Goal: Use online tool/utility: Utilize a website feature to perform a specific function

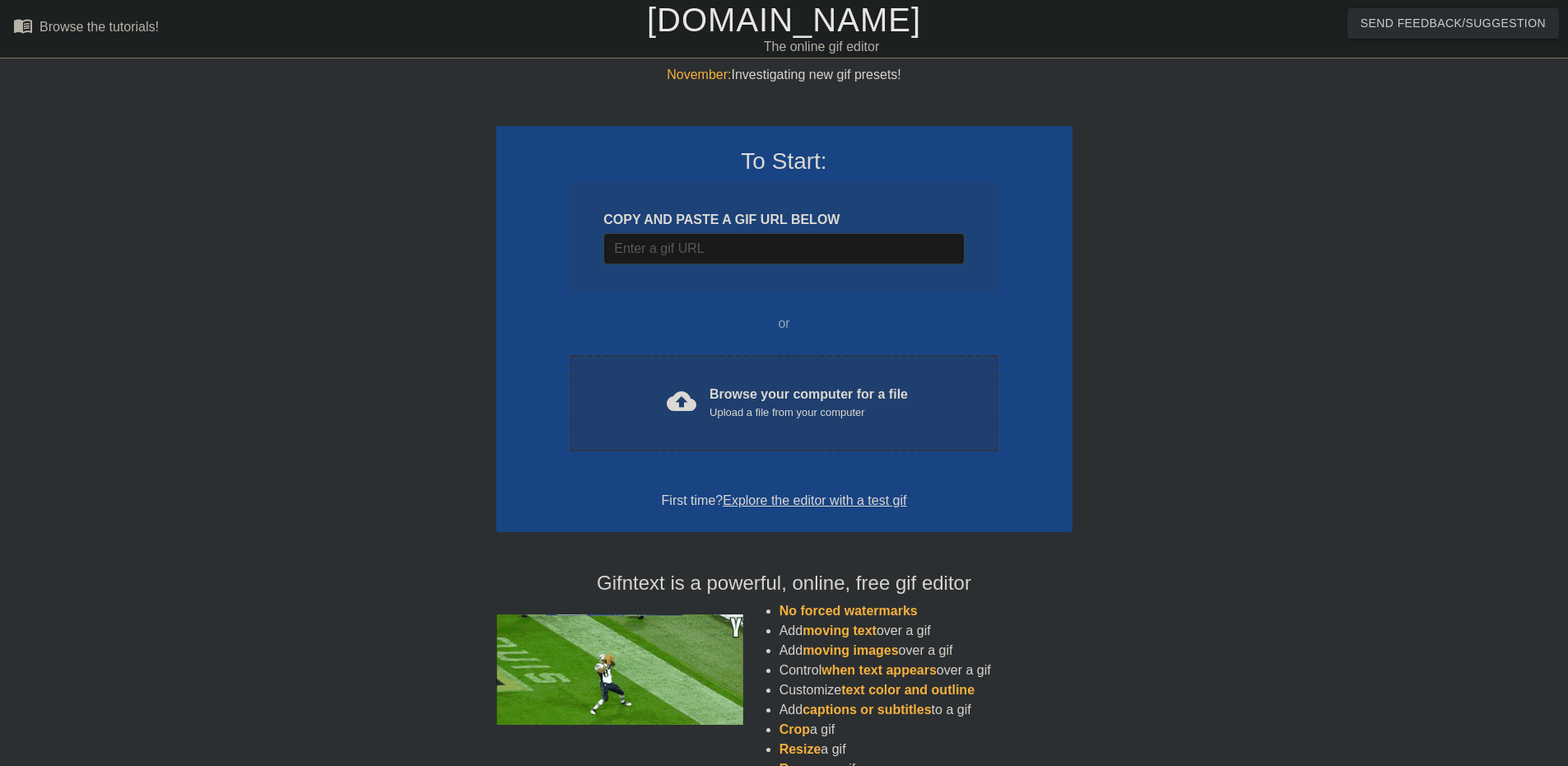
click at [790, 385] on div "Browse your computer for a file Upload a file from your computer" at bounding box center [808, 402] width 199 height 36
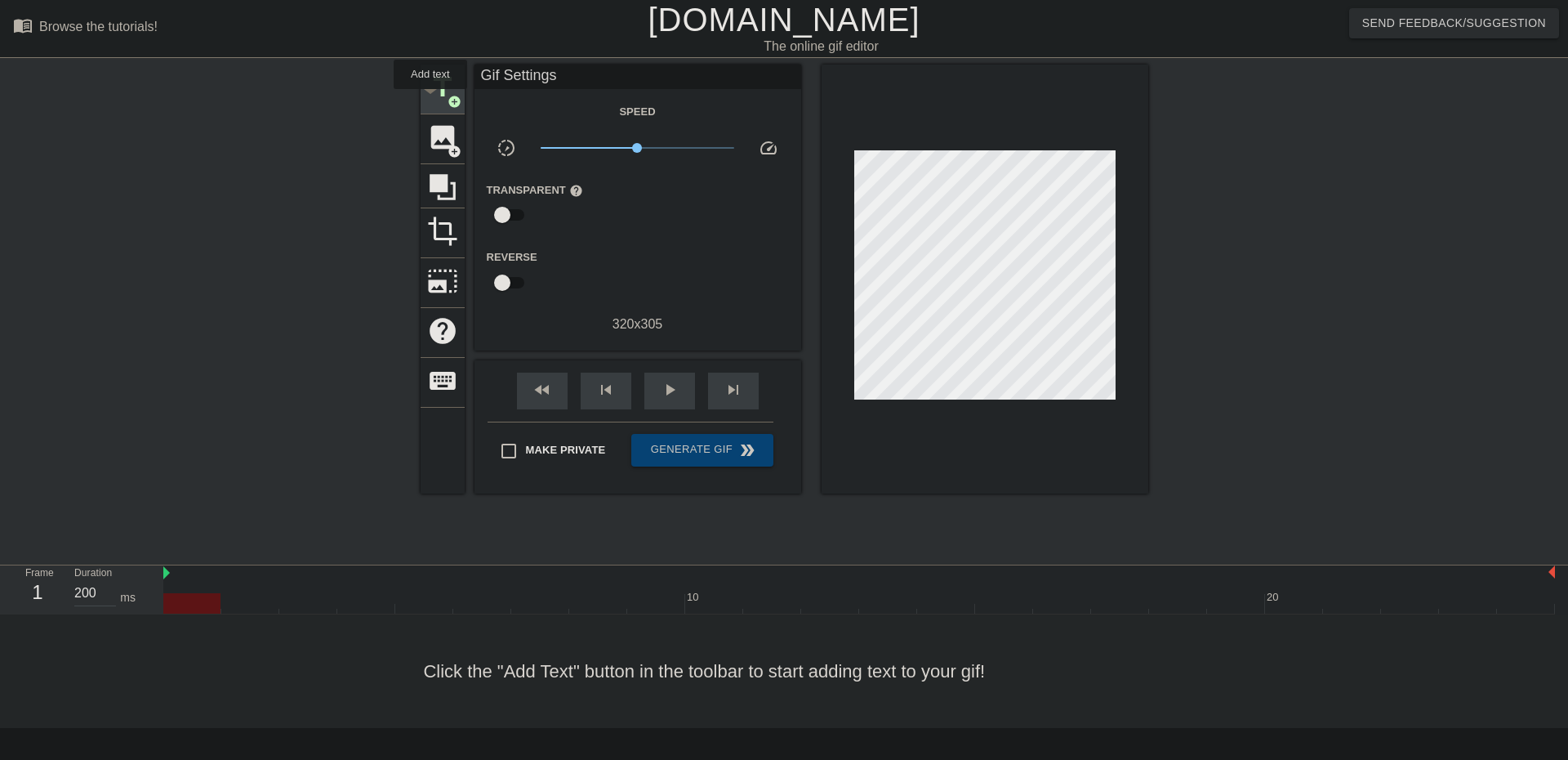
click at [430, 100] on span "title" at bounding box center [443, 87] width 31 height 31
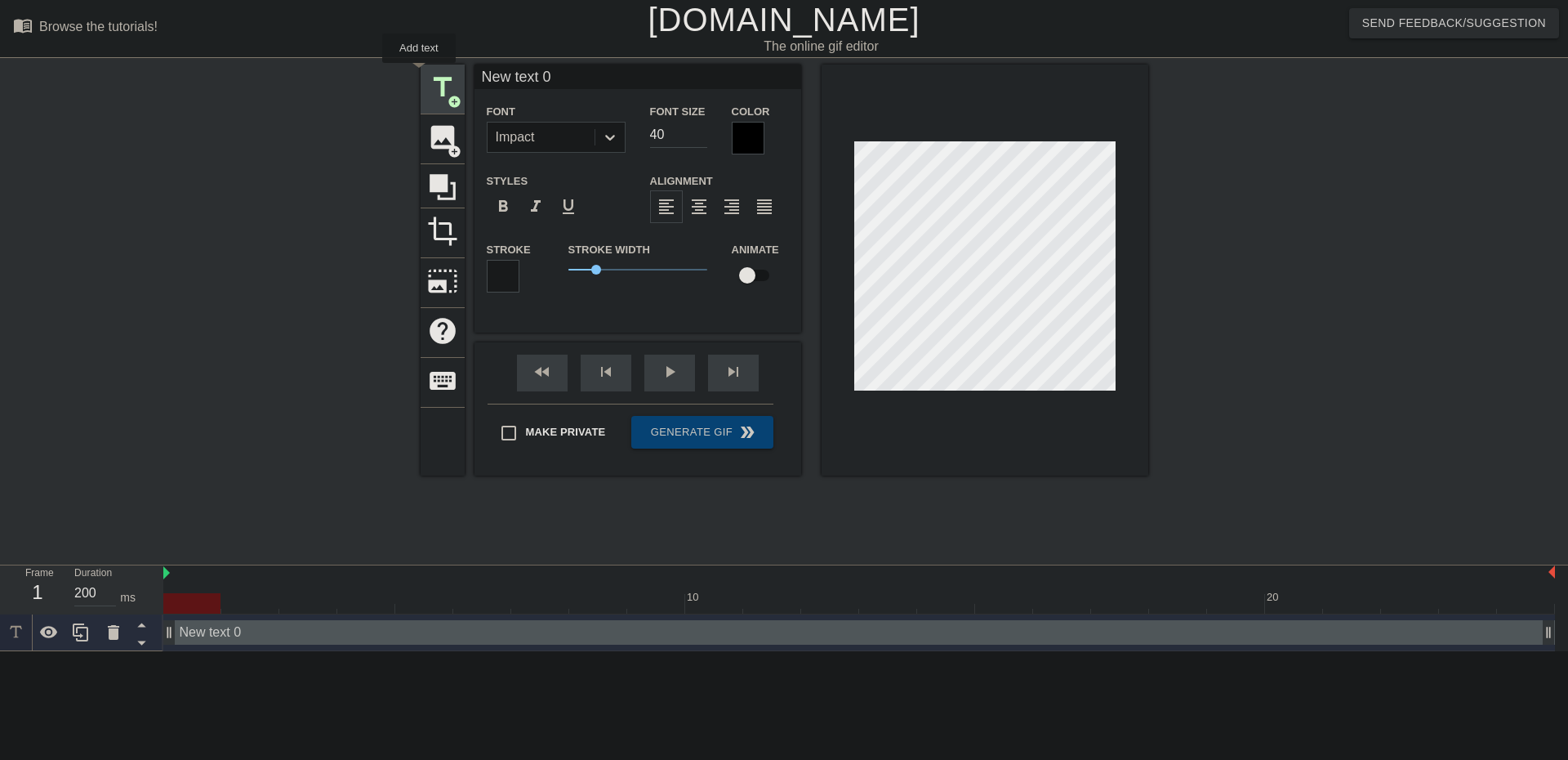
drag, startPoint x: 548, startPoint y: 75, endPoint x: 419, endPoint y: 75, distance: 129.0
click at [420, 75] on div "title add_circle image add_circle crop photo_size_select_large help keyboard Ne…" at bounding box center [784, 269] width 728 height 411
type input "hop on my gock"
click at [1345, 359] on div "title add_circle image add_circle crop photo_size_select_large help keyboard ho…" at bounding box center [784, 309] width 1568 height 490
click at [668, 139] on input "40" at bounding box center [679, 134] width 57 height 26
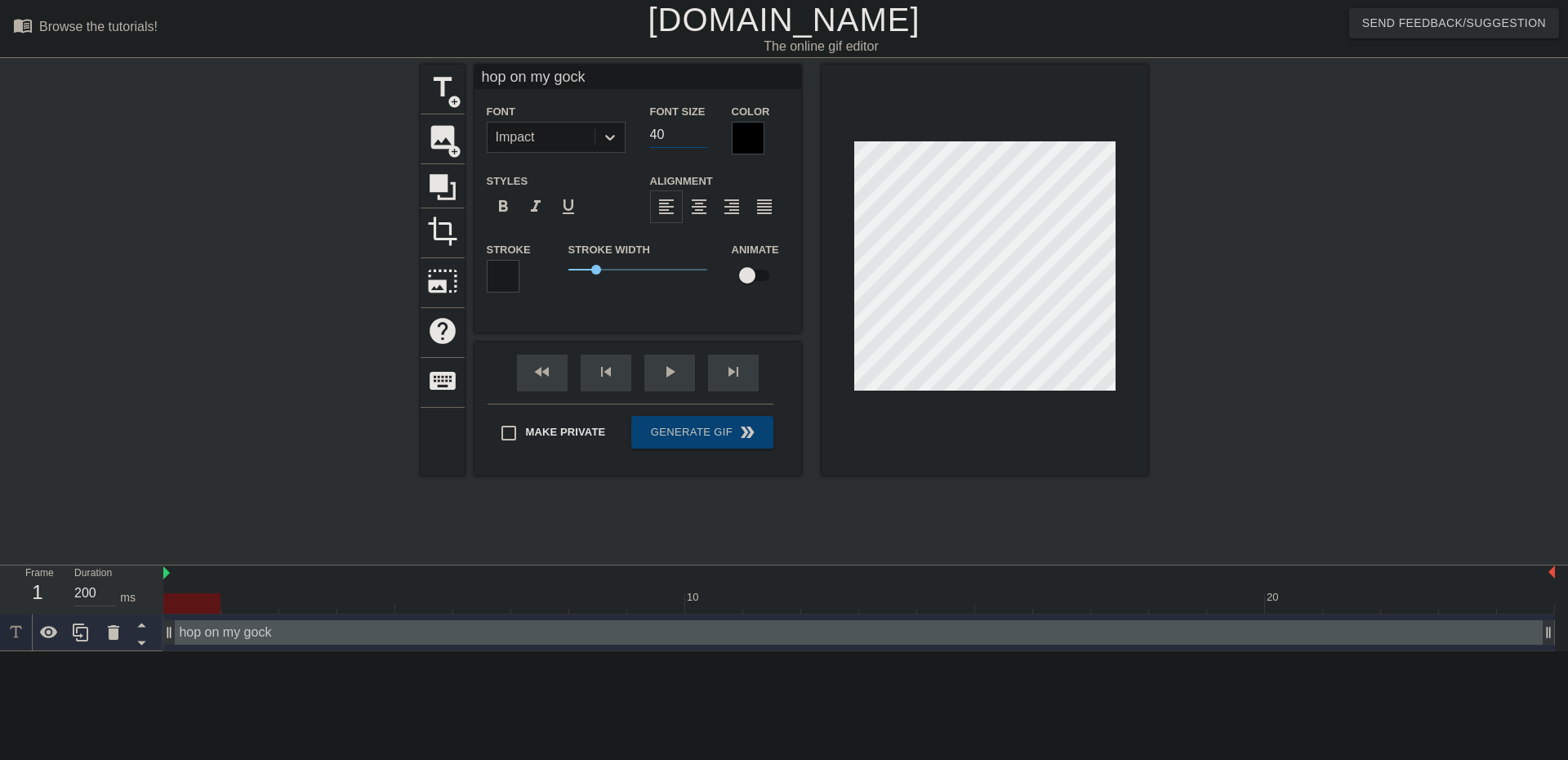
type input "4"
type input "35"
click at [602, 141] on icon at bounding box center [610, 137] width 17 height 17
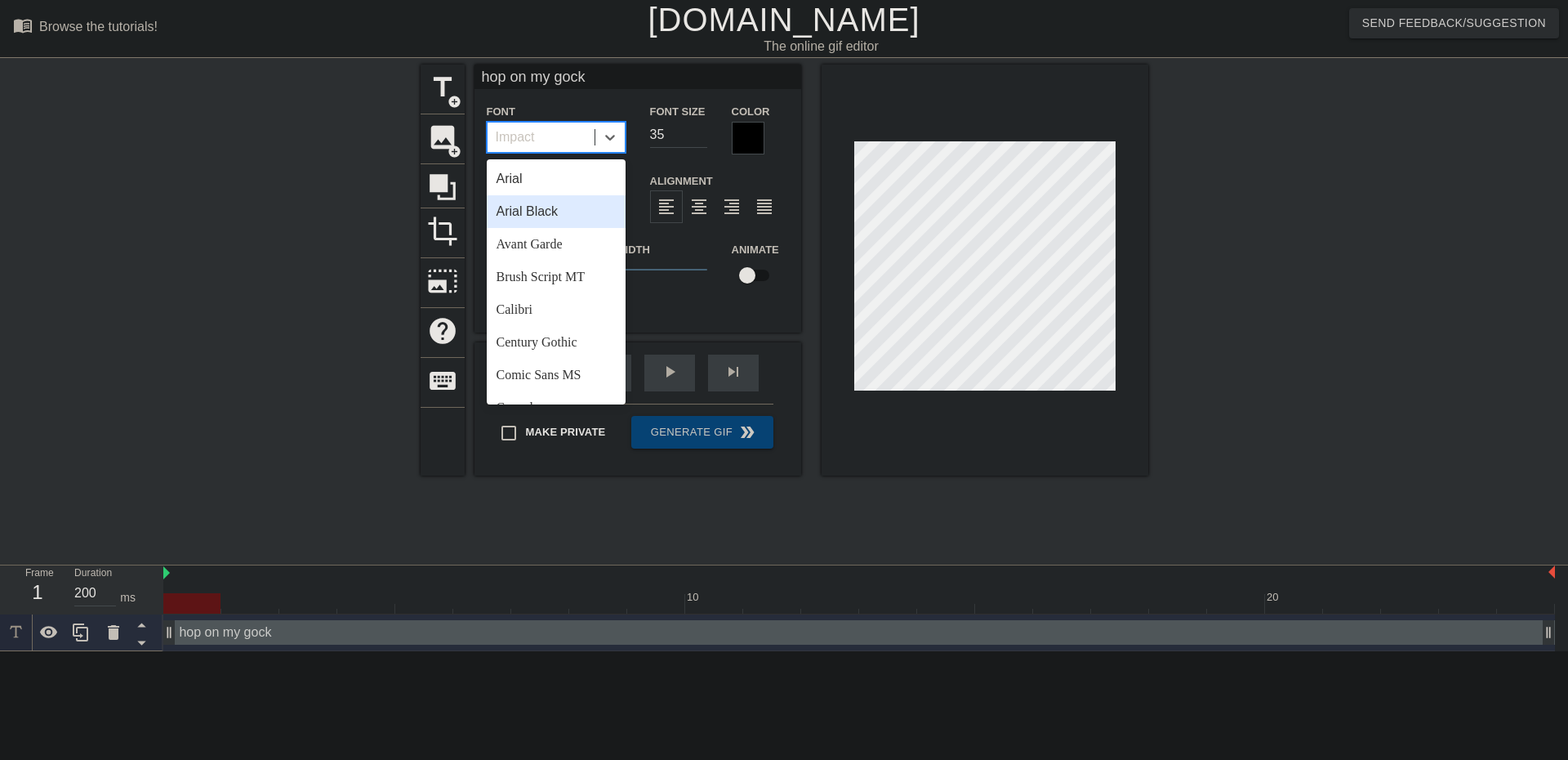
click at [563, 214] on div "Arial Black" at bounding box center [555, 212] width 139 height 33
click at [565, 291] on div "[DEMOGRAPHIC_DATA]" at bounding box center [555, 287] width 139 height 33
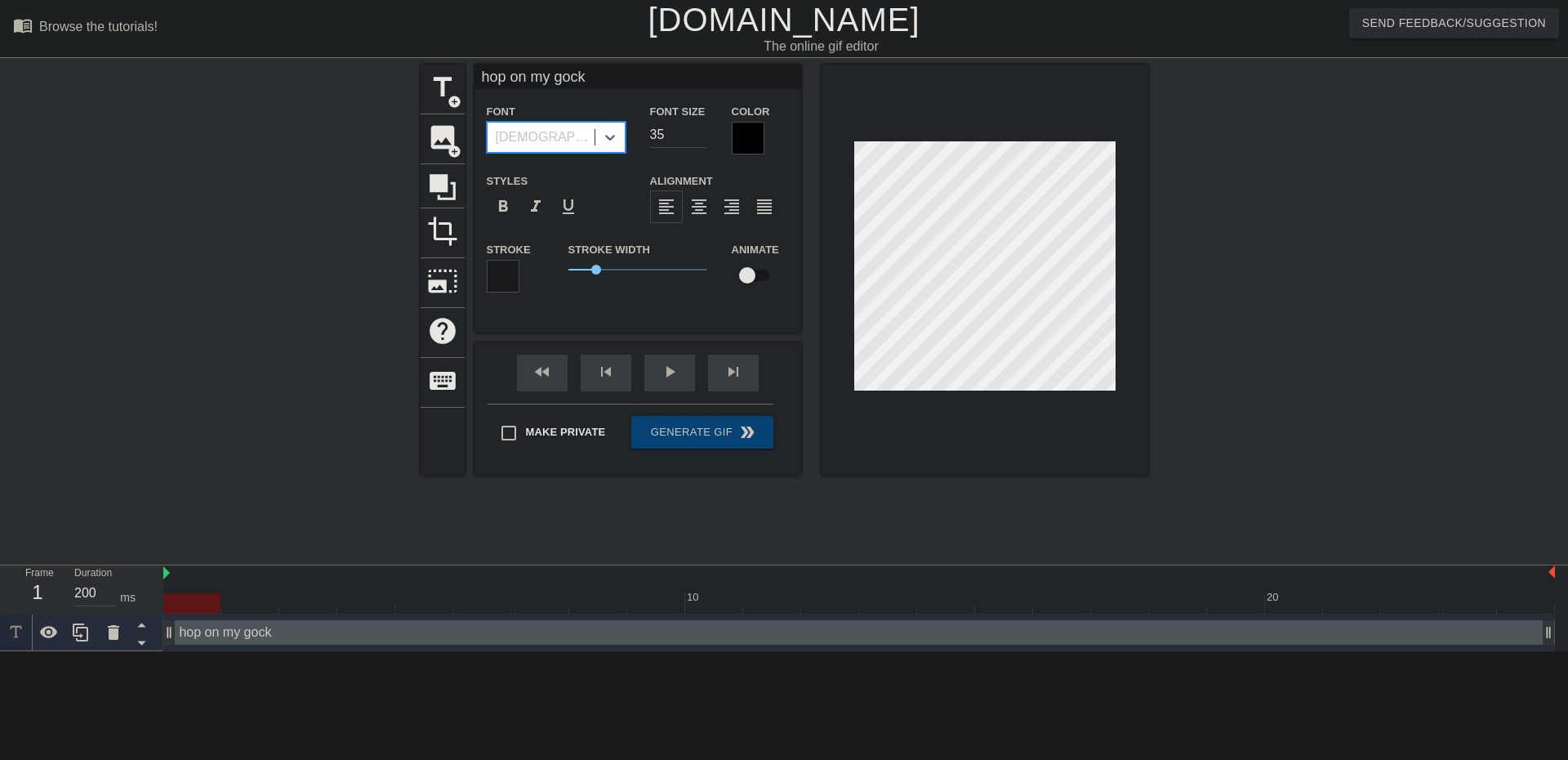
click at [549, 137] on div "[DEMOGRAPHIC_DATA]" at bounding box center [541, 137] width 107 height 29
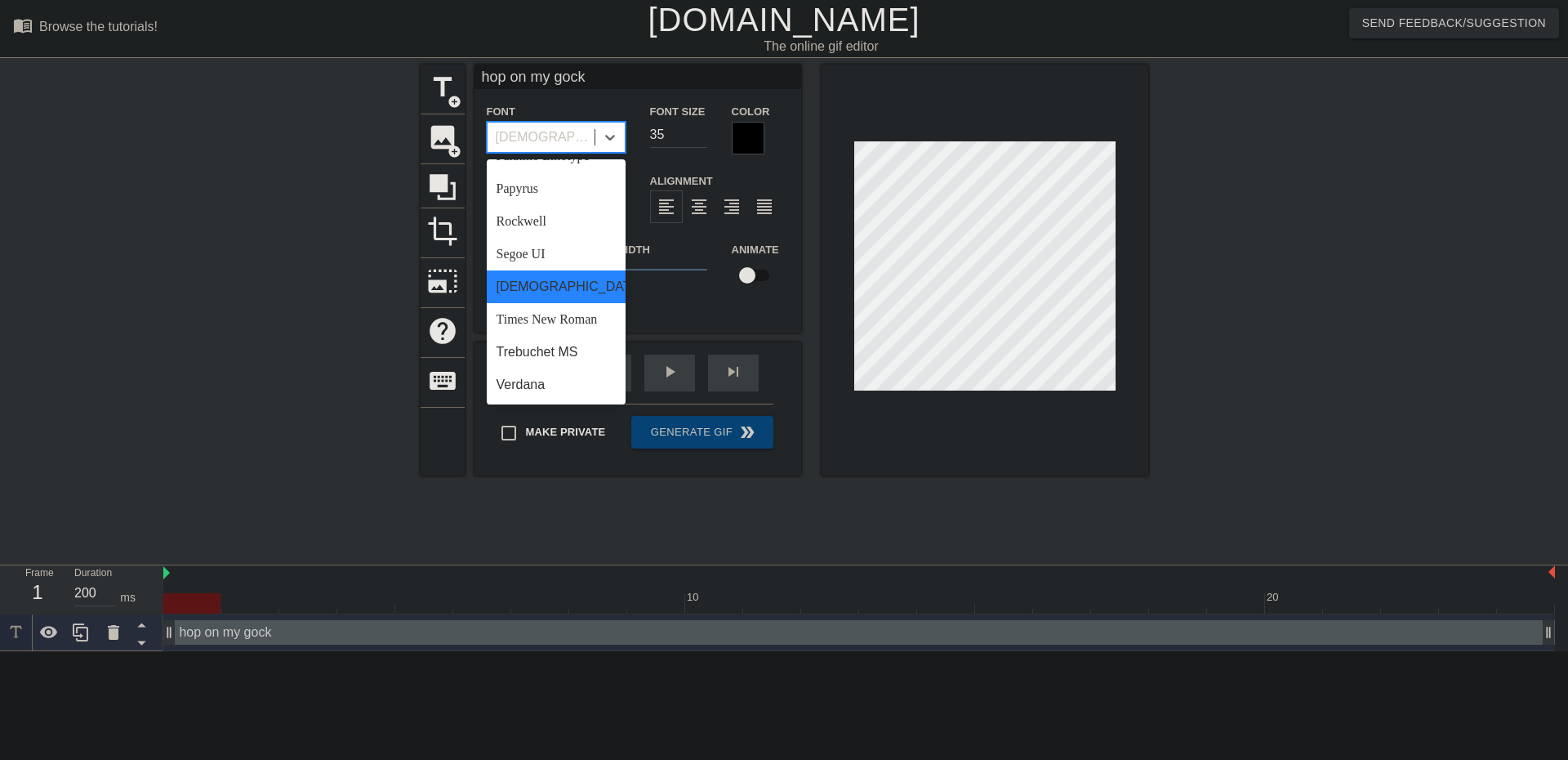
scroll to position [584, 0]
click at [574, 354] on div "Trebuchet MS" at bounding box center [555, 352] width 139 height 33
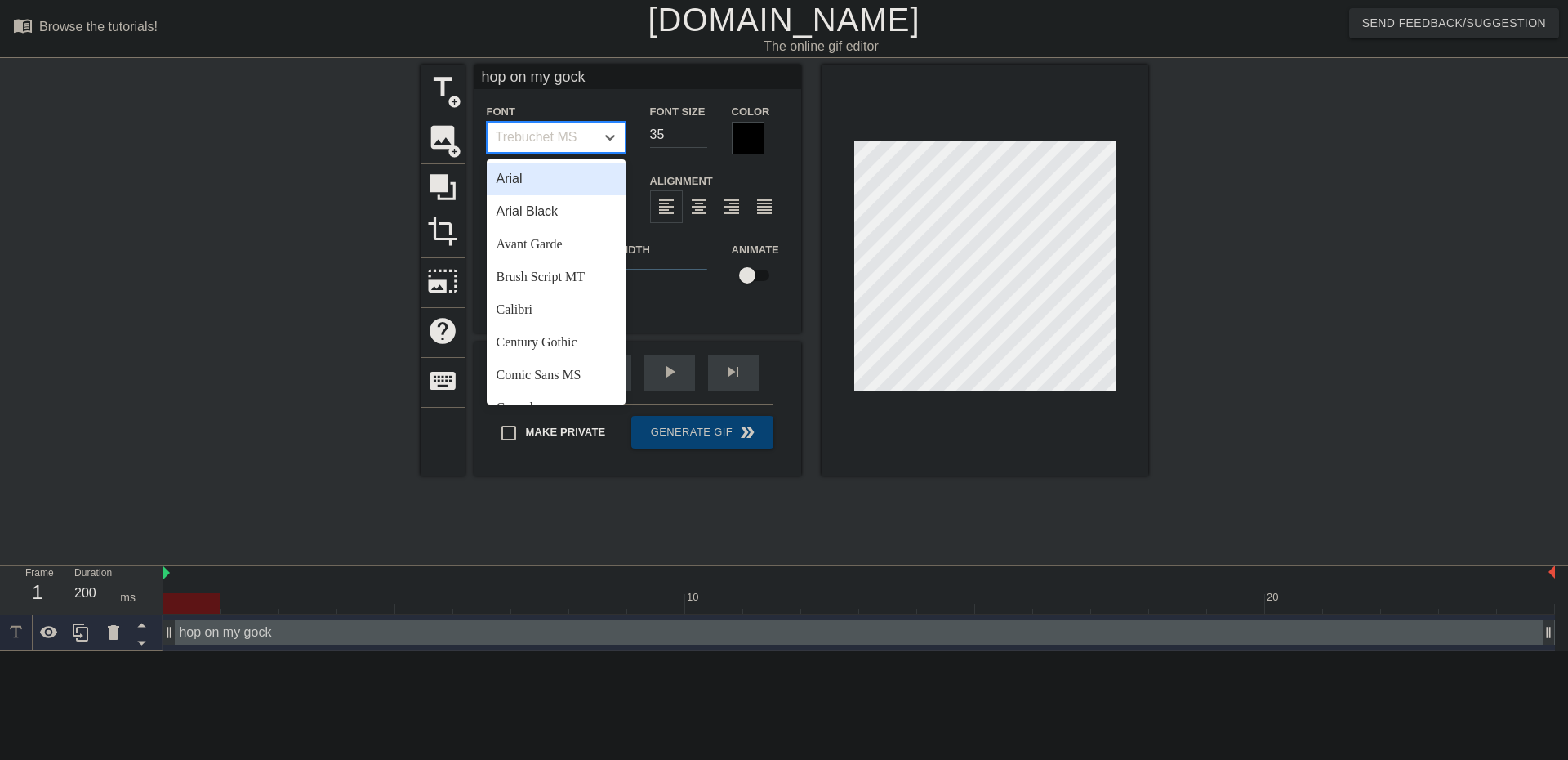
click at [547, 134] on div "Trebuchet MS" at bounding box center [537, 137] width 82 height 19
click at [551, 178] on div "Arial" at bounding box center [555, 179] width 139 height 33
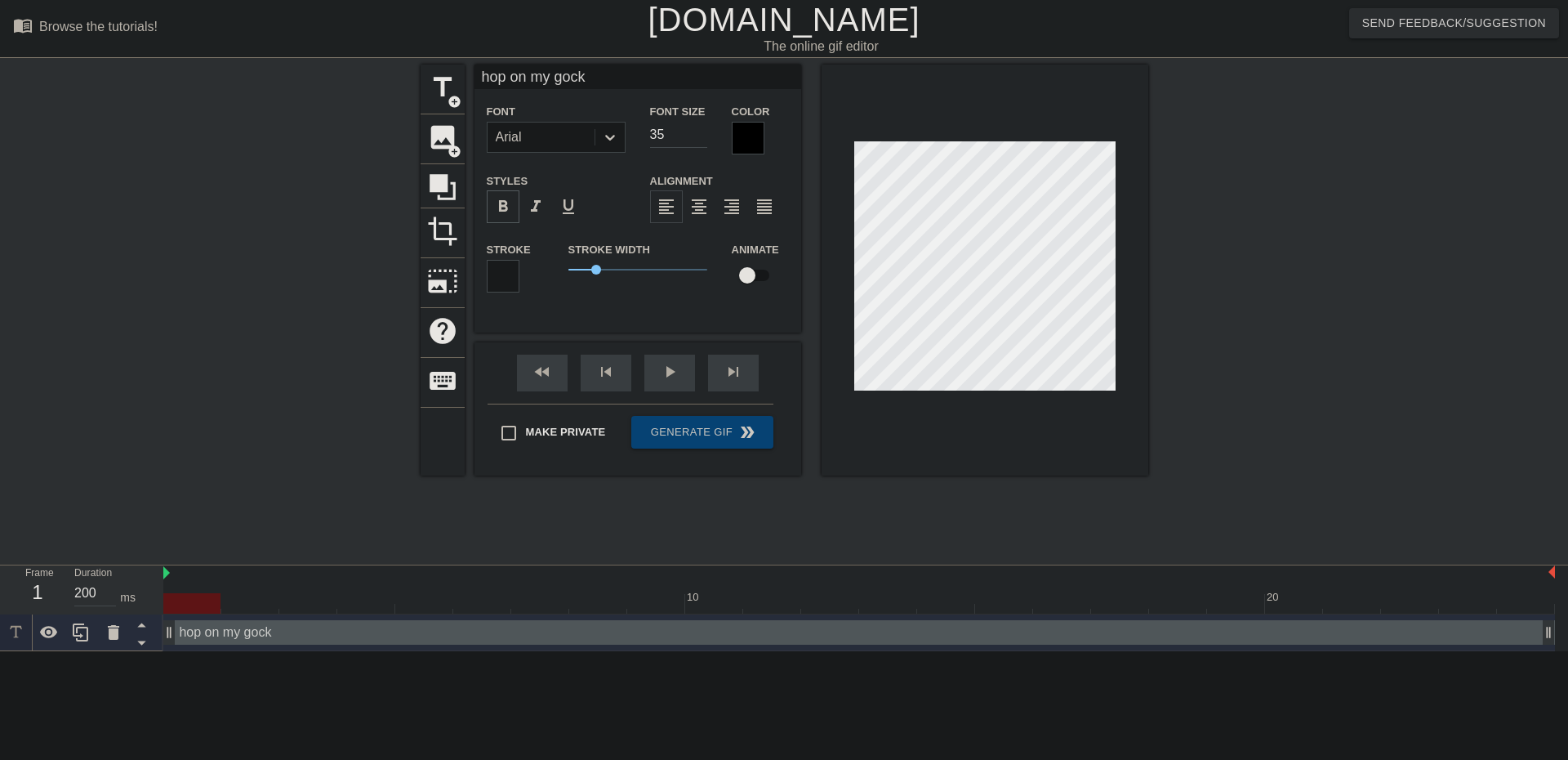
click at [497, 202] on span "format_bold" at bounding box center [503, 207] width 19 height 19
click at [558, 131] on div "Arial" at bounding box center [541, 137] width 107 height 29
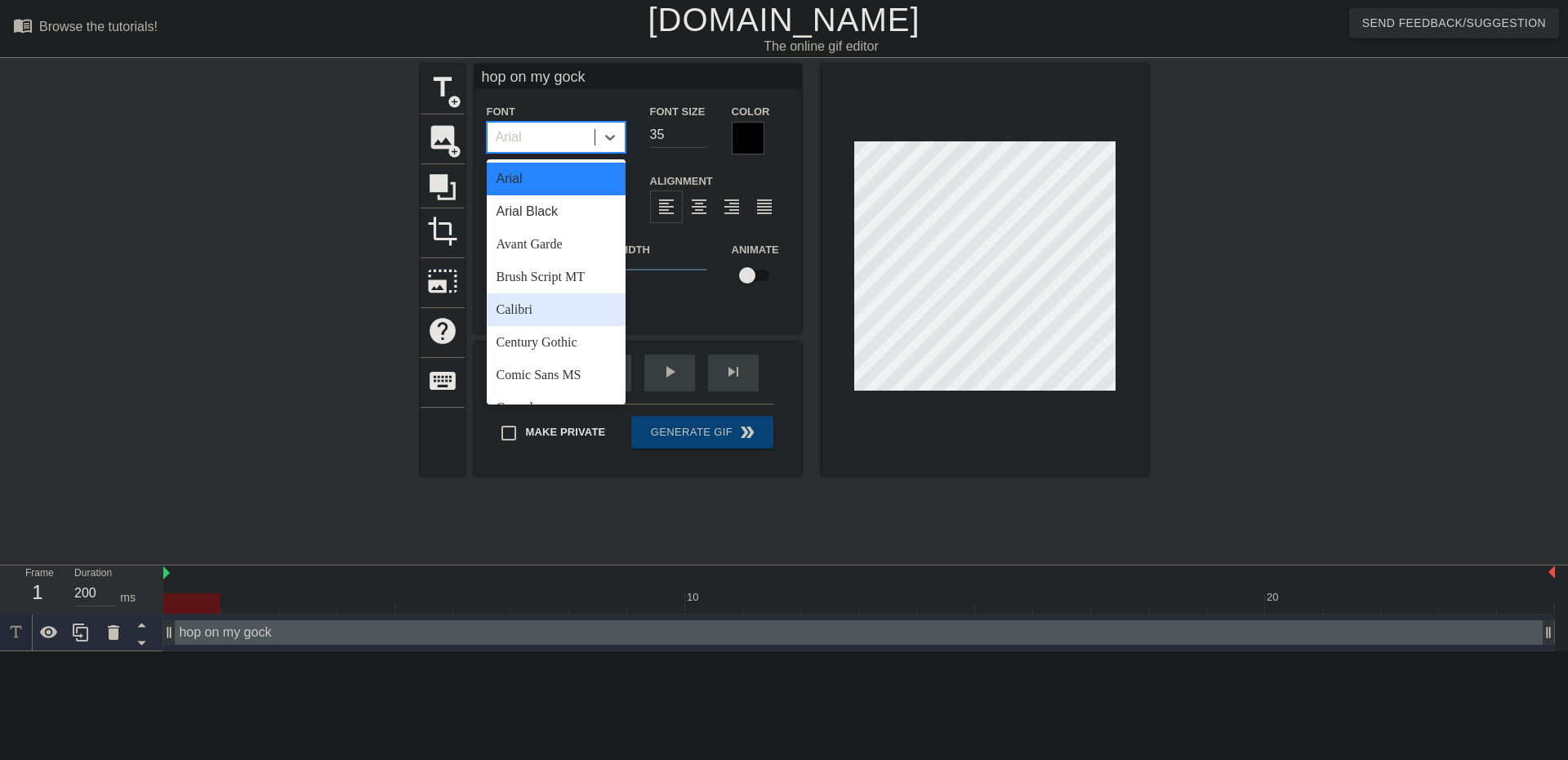
click at [556, 311] on div "Calibri" at bounding box center [555, 310] width 139 height 33
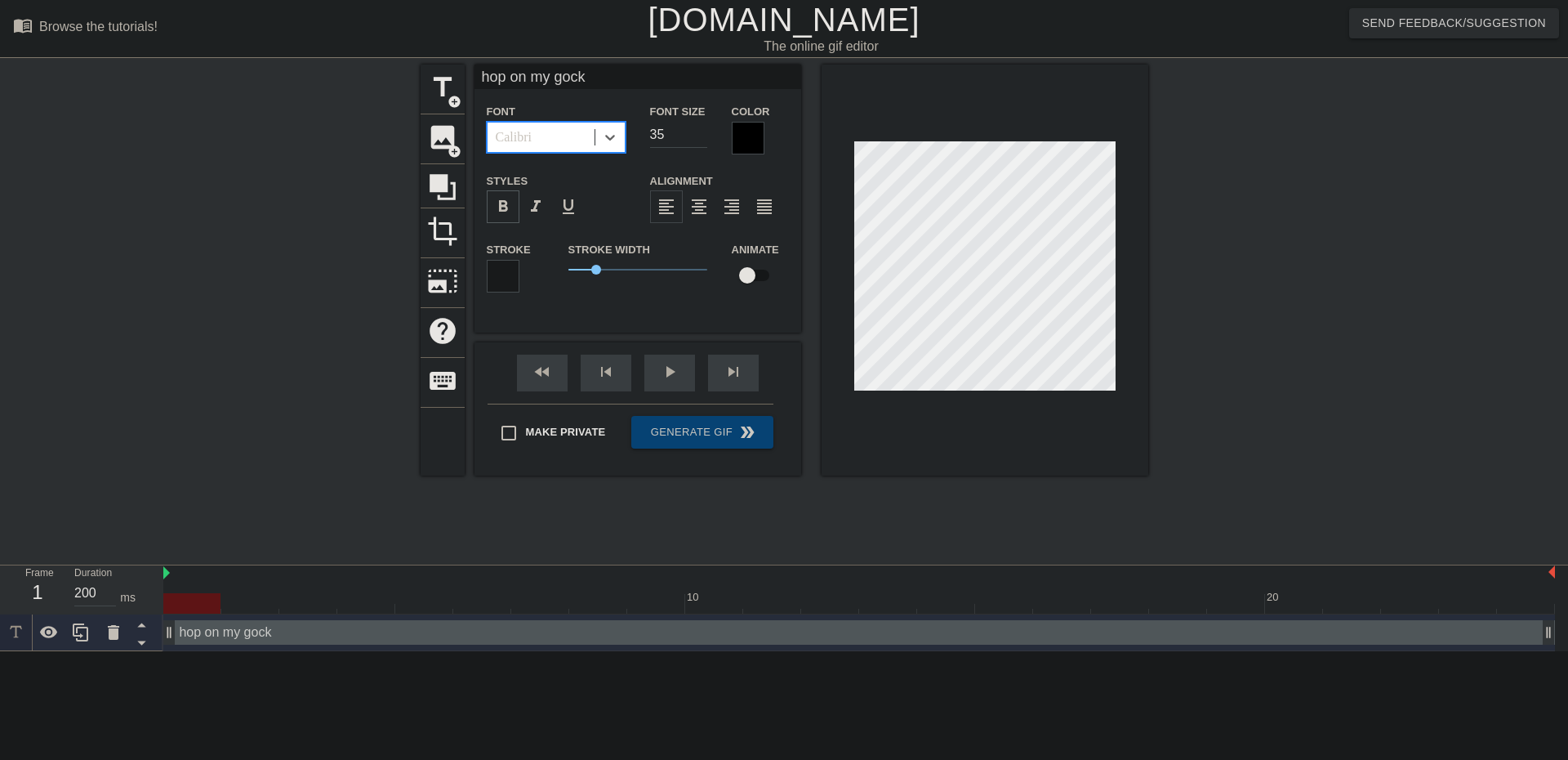
click at [493, 204] on span "format_bold" at bounding box center [503, 207] width 19 height 19
drag, startPoint x: 583, startPoint y: 268, endPoint x: 503, endPoint y: 276, distance: 80.4
click at [503, 276] on div "Stroke Stroke Width 0 Animate" at bounding box center [638, 274] width 327 height 68
click at [1257, 209] on div "title add_circle image add_circle crop photo_size_select_large help keyboard ho…" at bounding box center [784, 309] width 1568 height 490
click at [1227, 201] on div "title add_circle image add_circle crop photo_size_select_large help keyboard ho…" at bounding box center [784, 309] width 1568 height 490
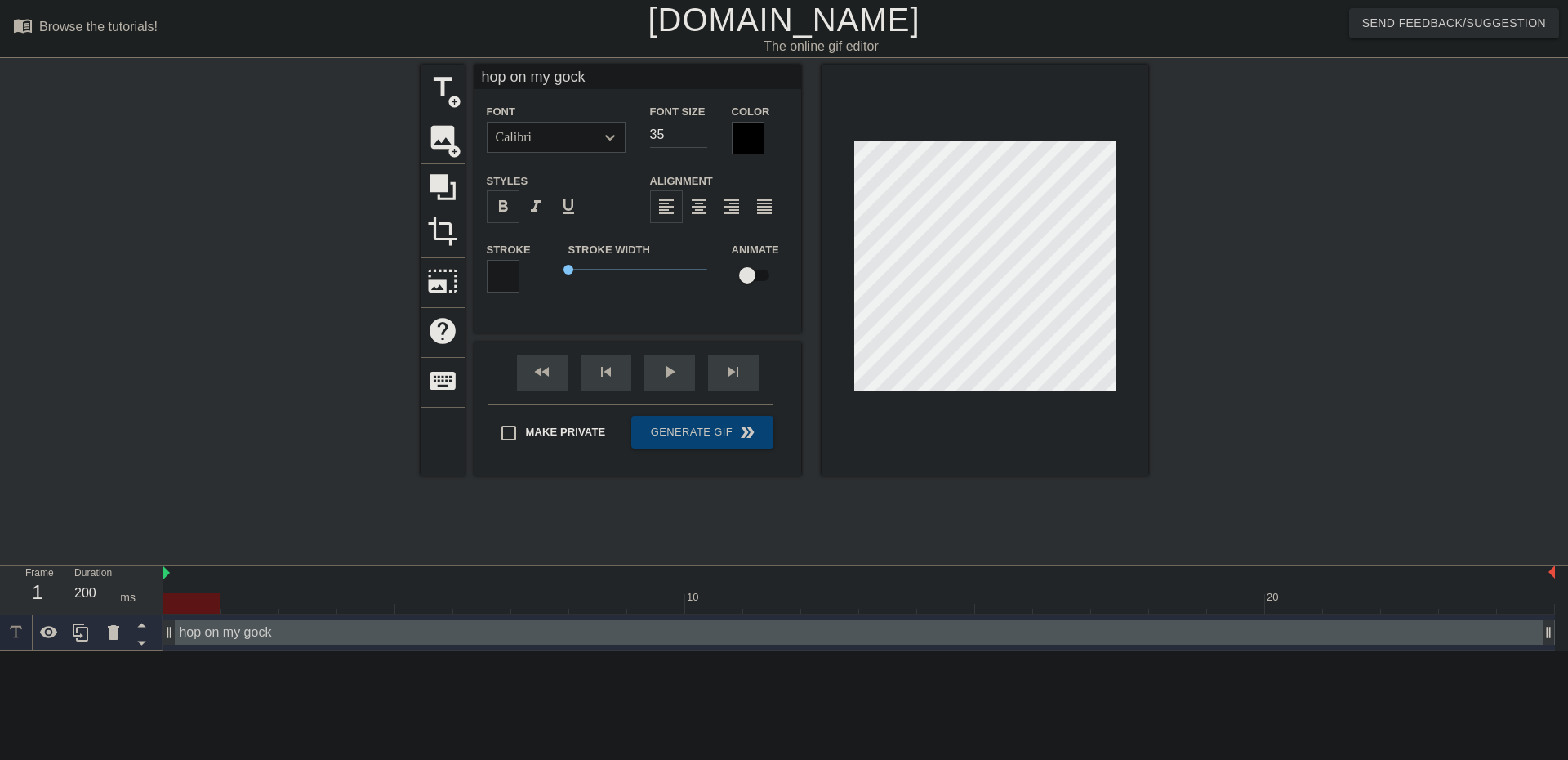
click at [602, 131] on icon at bounding box center [610, 137] width 17 height 17
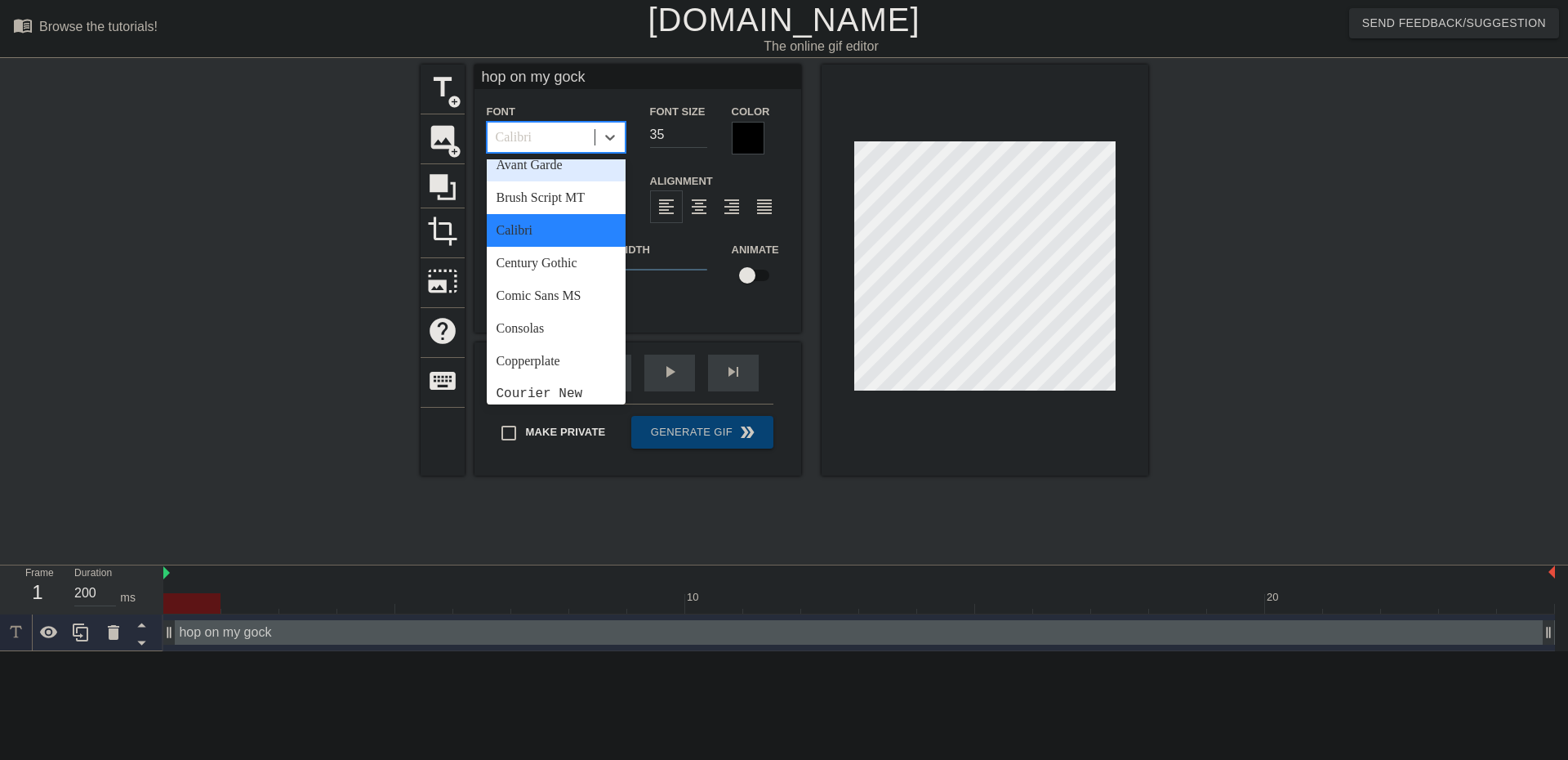
scroll to position [82, 0]
click at [553, 271] on div "Century Gothic" at bounding box center [555, 261] width 139 height 33
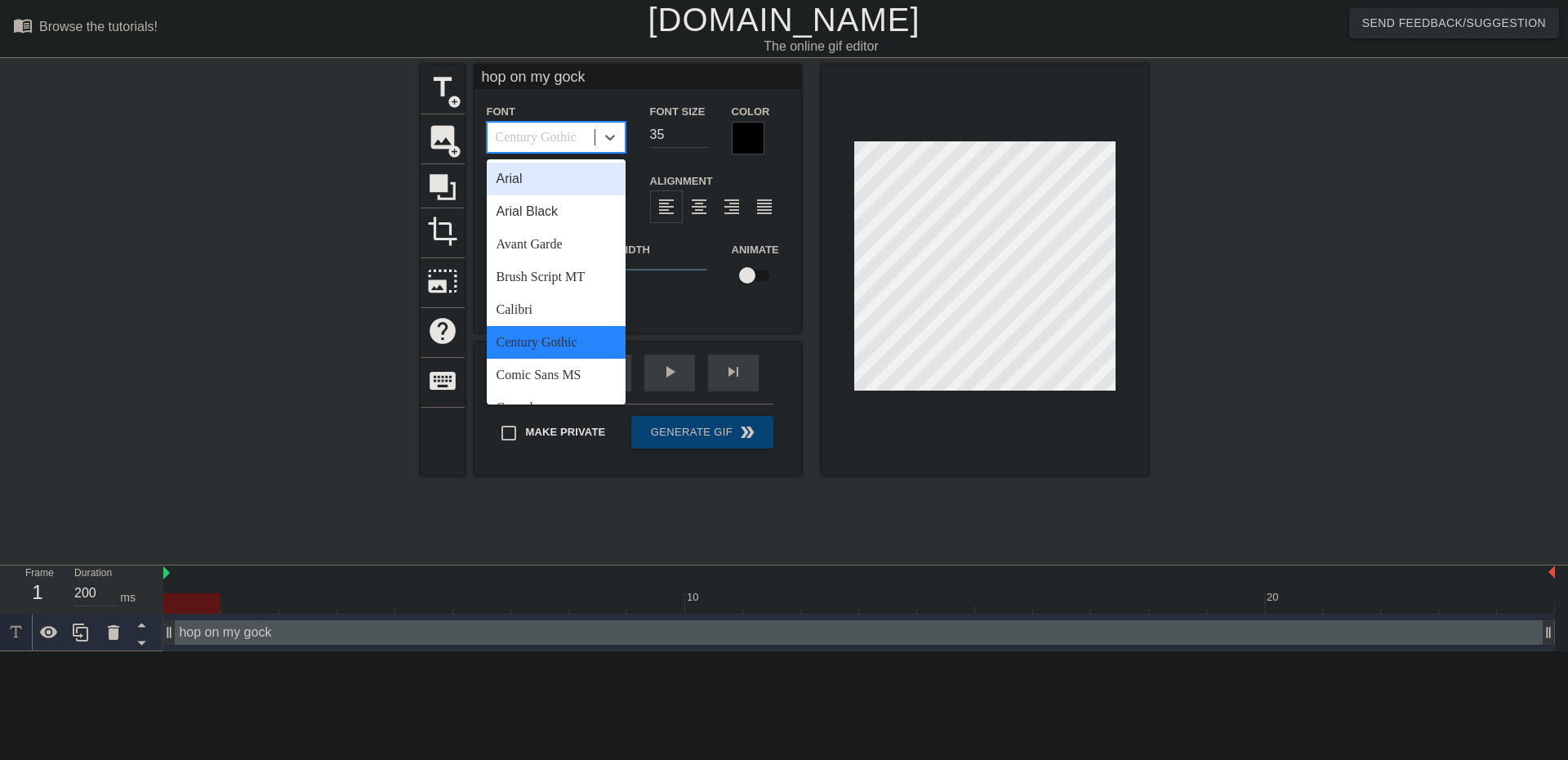
click at [575, 136] on div "Century Gothic" at bounding box center [536, 137] width 81 height 19
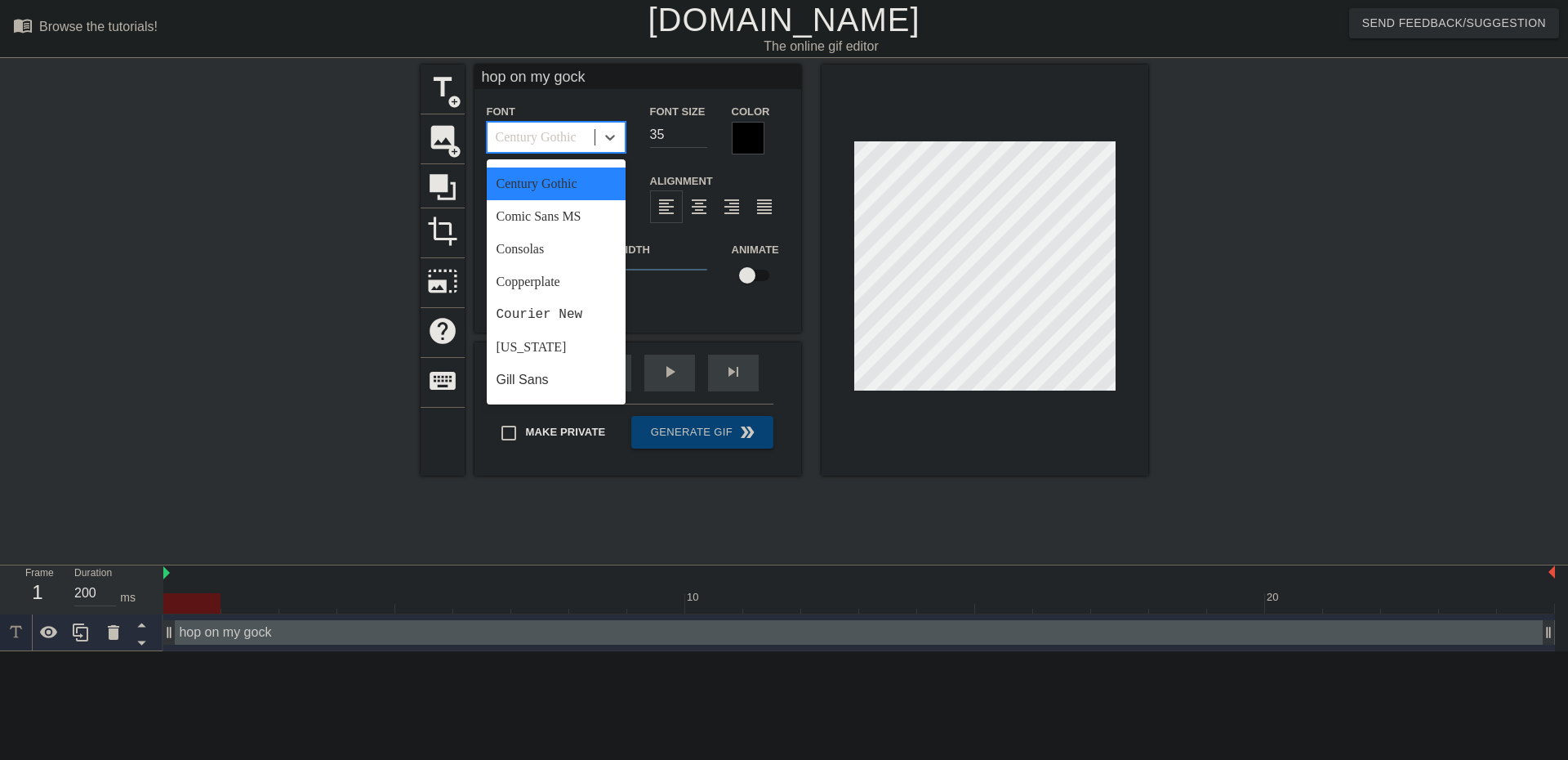
scroll to position [163, 0]
click at [565, 249] on div "Consolas" at bounding box center [555, 245] width 139 height 33
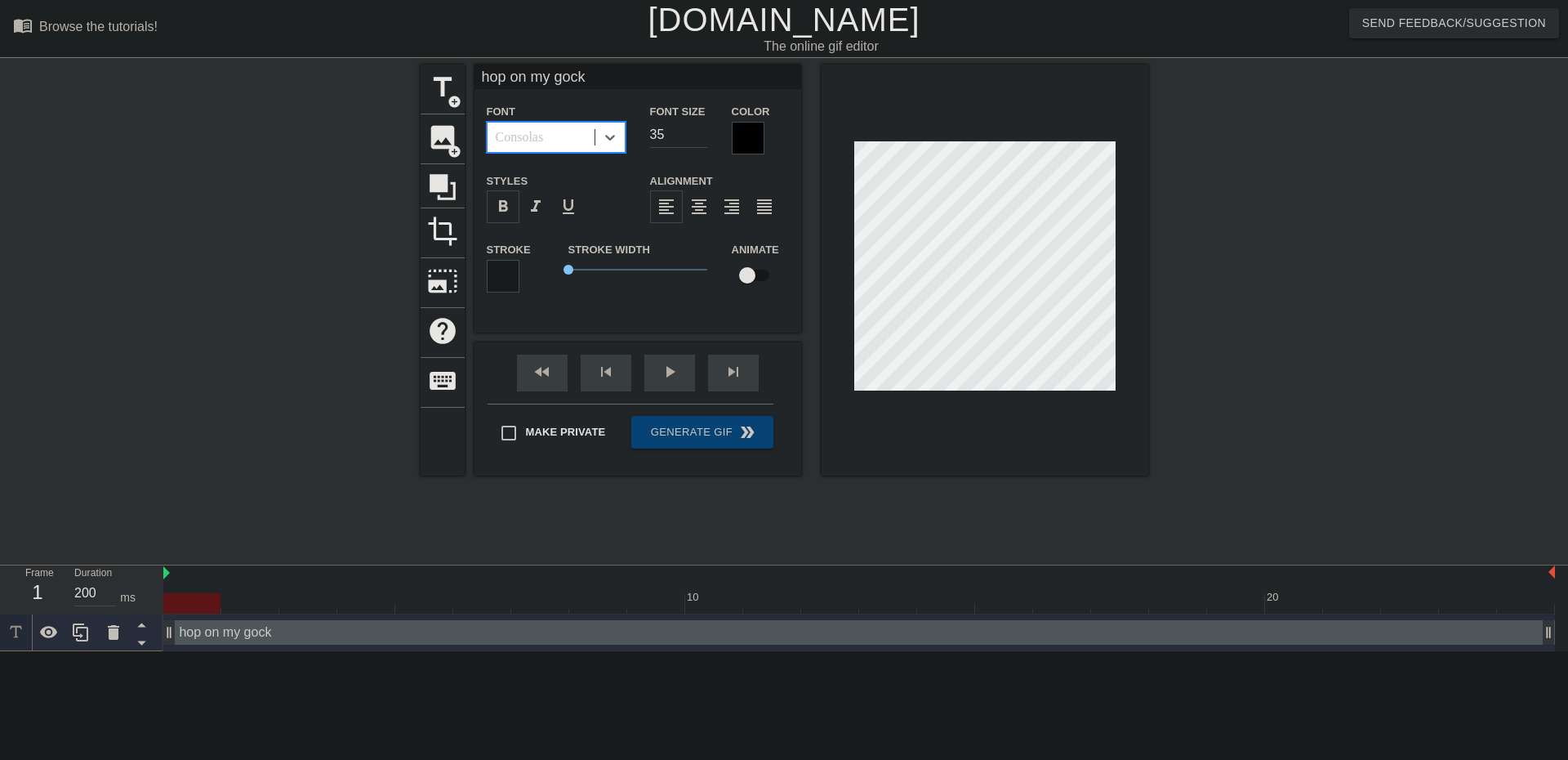
click at [564, 142] on div "Consolas" at bounding box center [541, 137] width 107 height 29
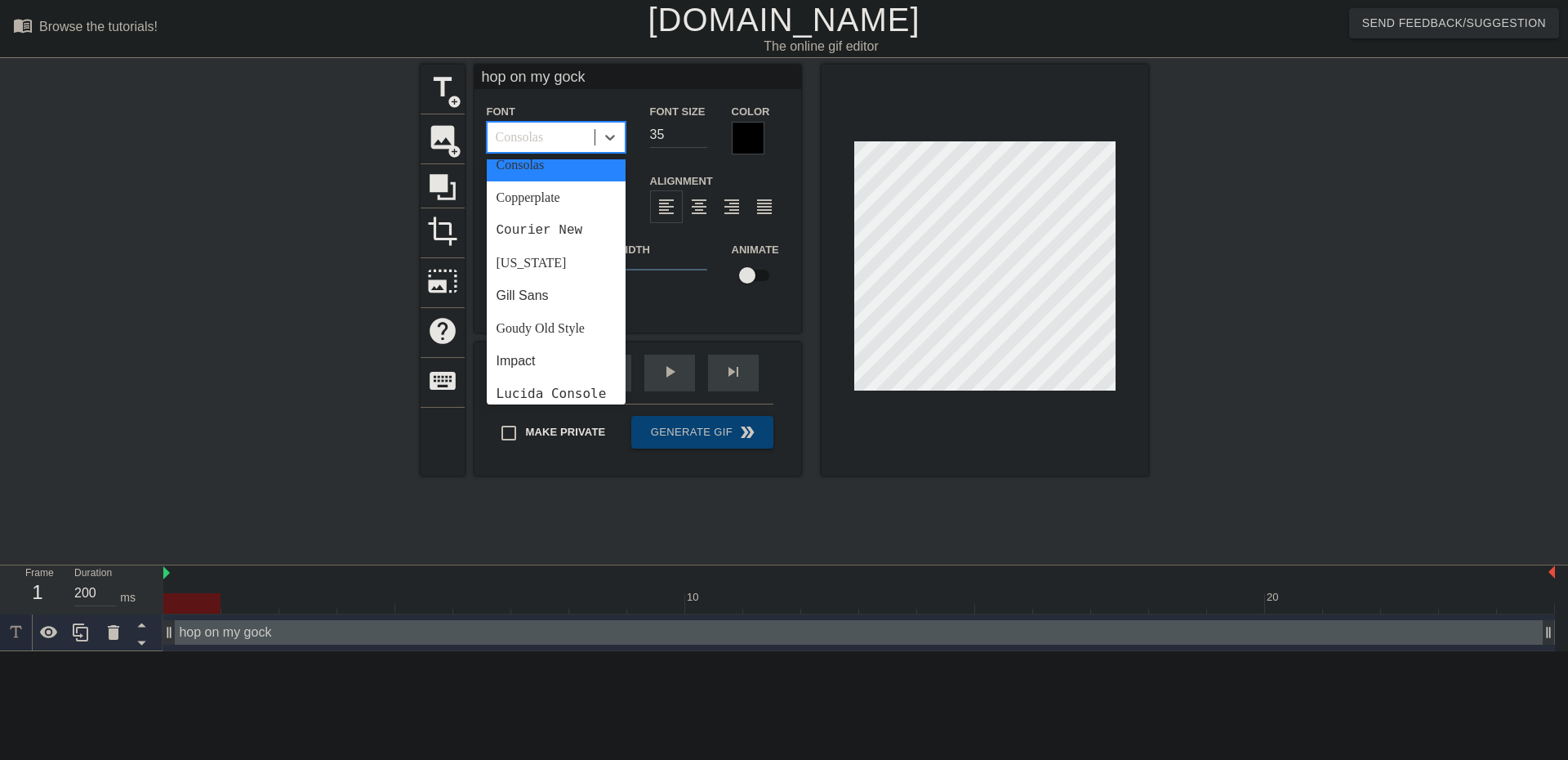
scroll to position [245, 0]
click at [557, 260] on div "[US_STATE]" at bounding box center [555, 261] width 139 height 33
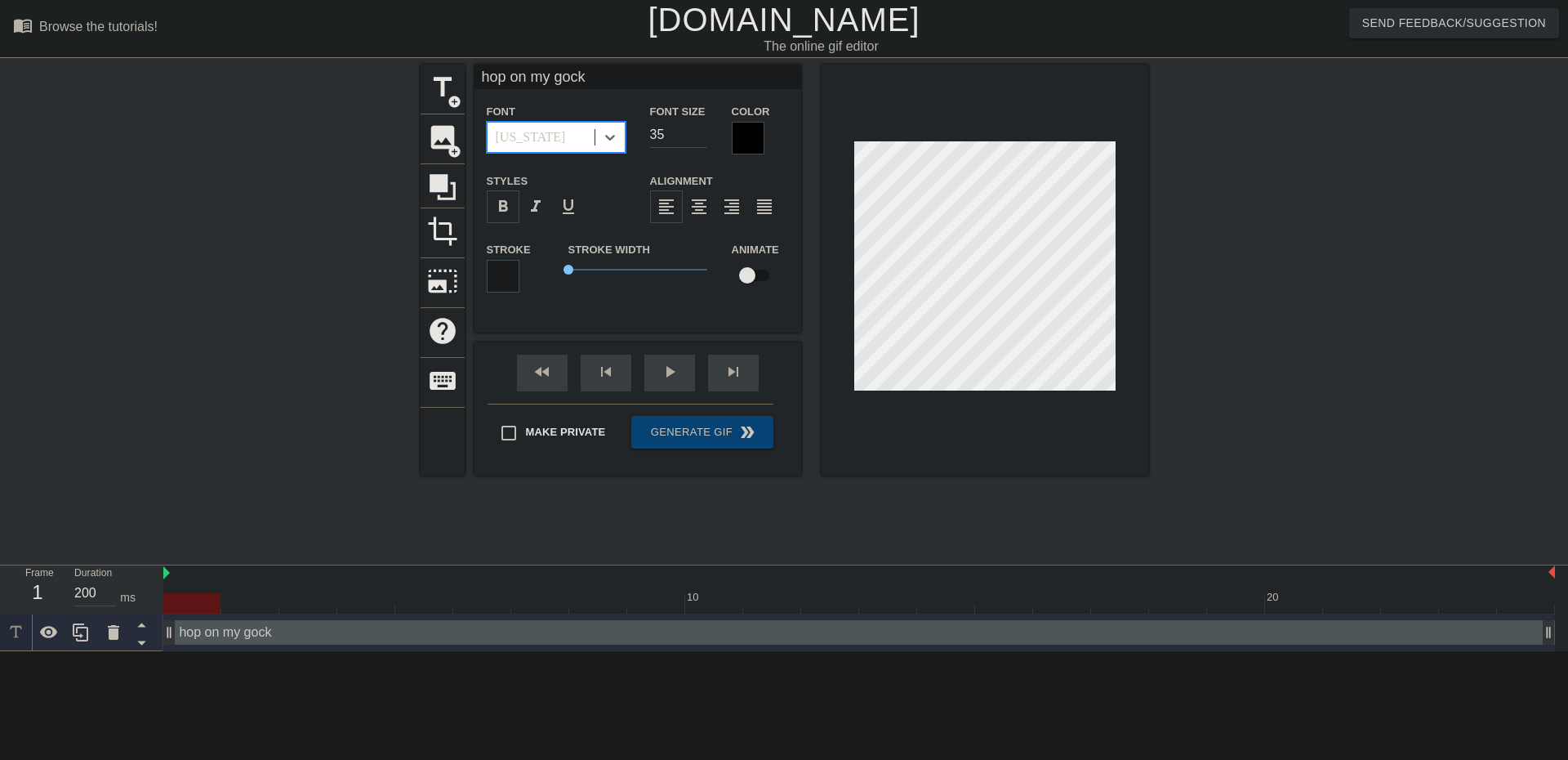
click at [567, 134] on div "[US_STATE]" at bounding box center [541, 137] width 107 height 29
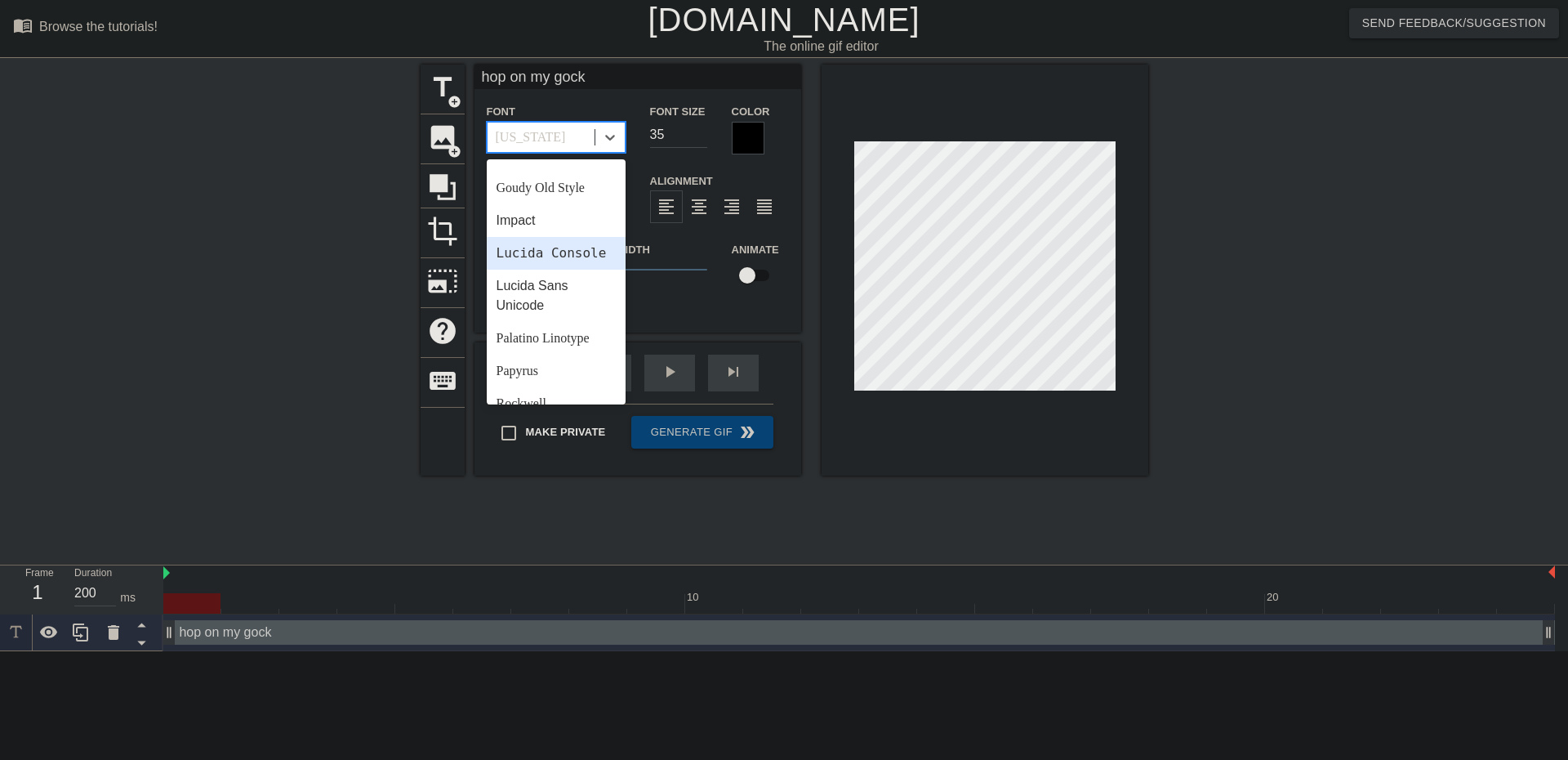
scroll to position [327, 0]
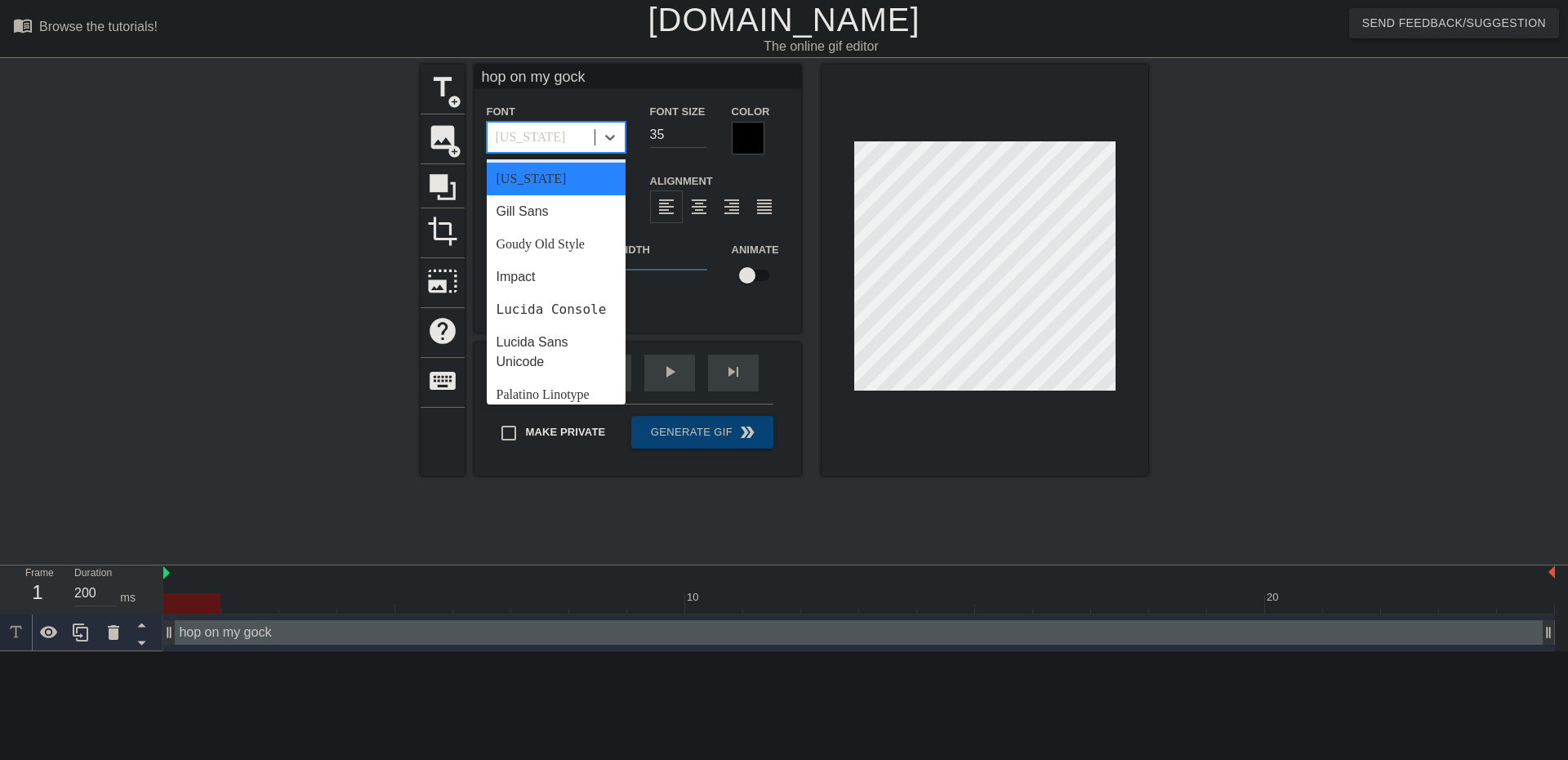
click at [563, 137] on div "[US_STATE]" at bounding box center [541, 137] width 107 height 29
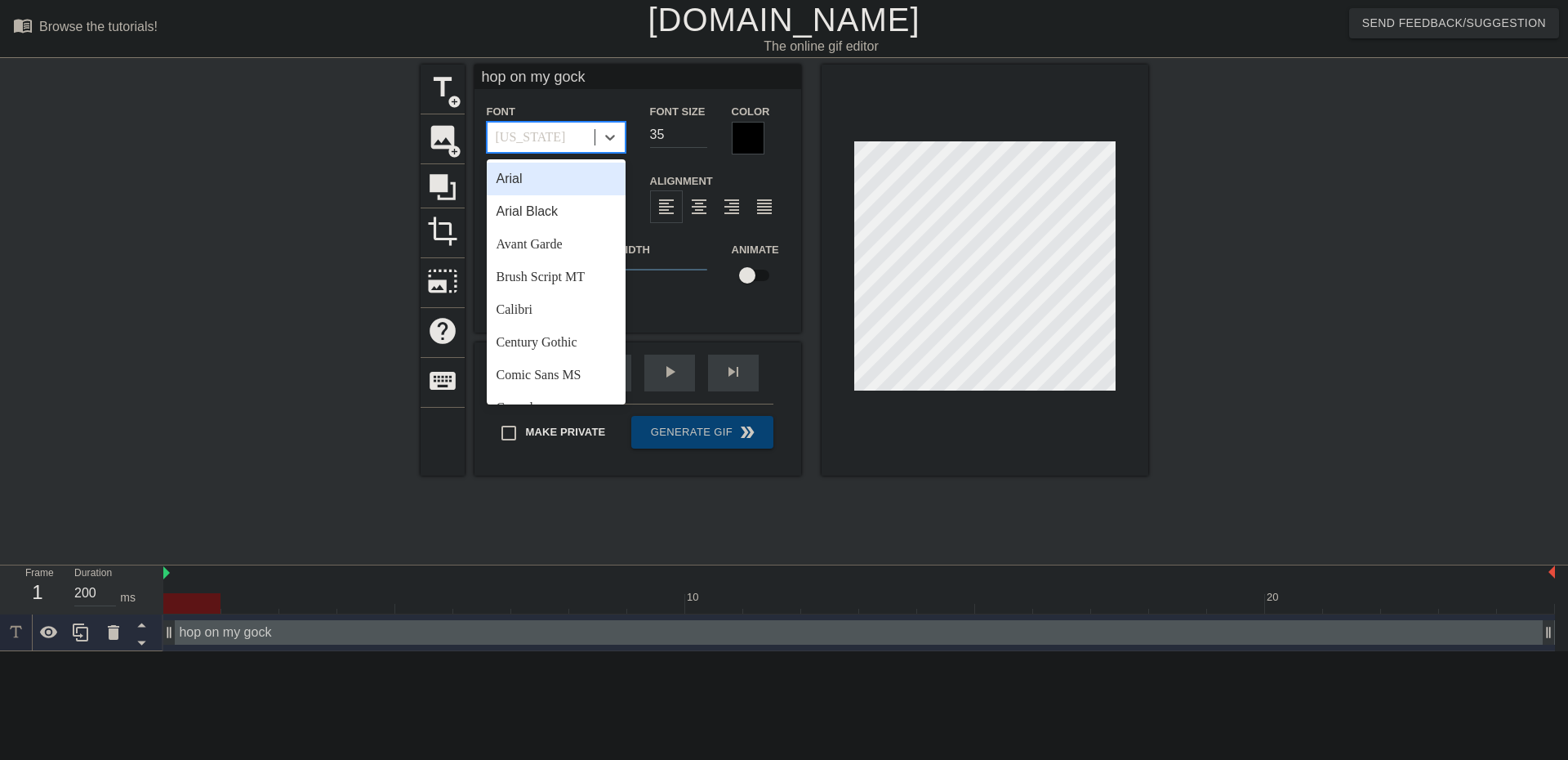
click at [563, 137] on div "[US_STATE]" at bounding box center [541, 137] width 107 height 29
click at [557, 270] on div "Segoe UI" at bounding box center [555, 254] width 139 height 33
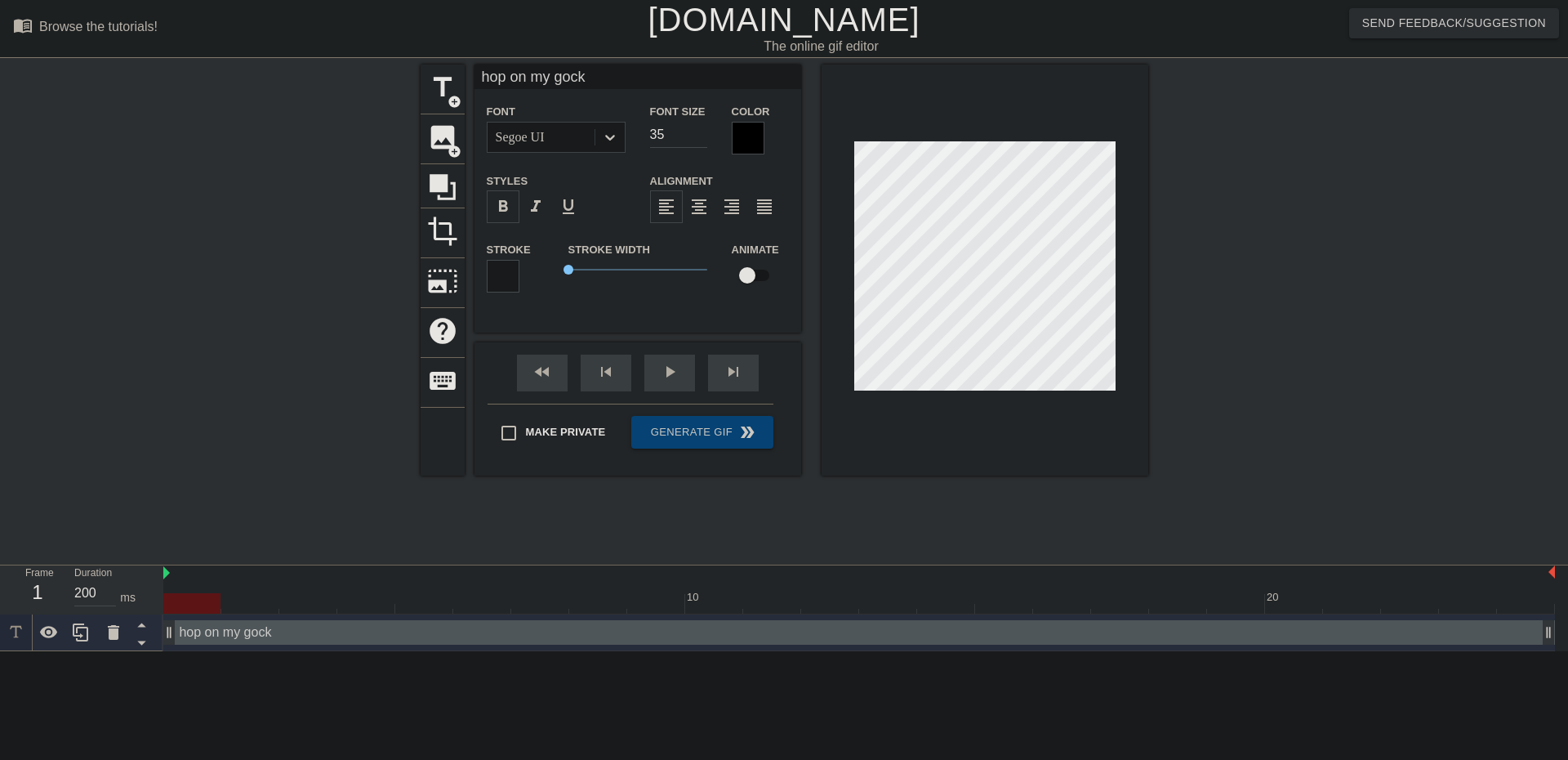
click at [493, 204] on span "format_bold" at bounding box center [503, 207] width 19 height 19
click at [526, 204] on span "format_italic" at bounding box center [536, 207] width 19 height 19
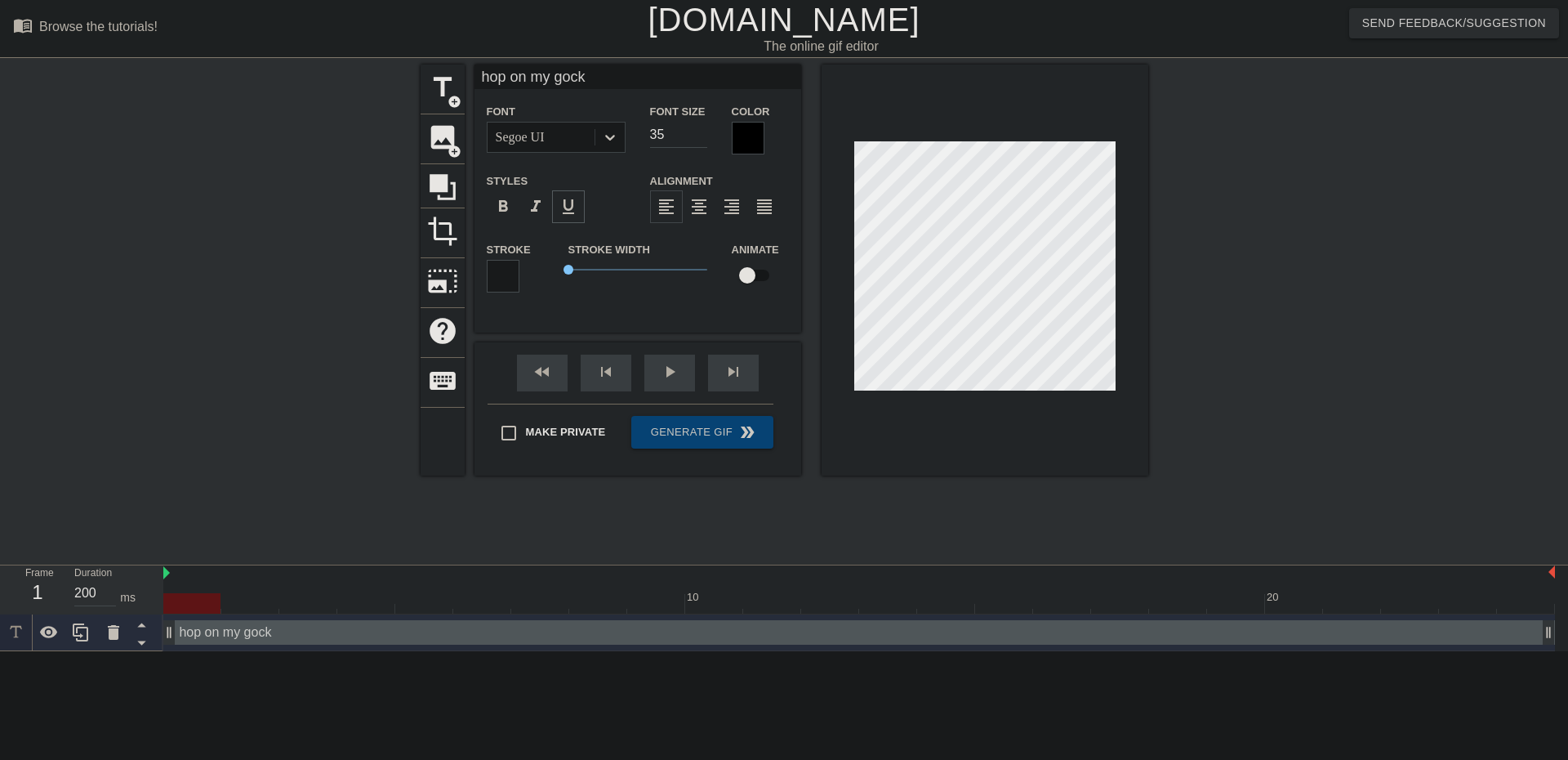
click at [559, 206] on span "format_underline" at bounding box center [569, 207] width 19 height 19
click at [503, 211] on div "format_bold" at bounding box center [503, 207] width 33 height 33
click at [500, 278] on div at bounding box center [503, 277] width 33 height 33
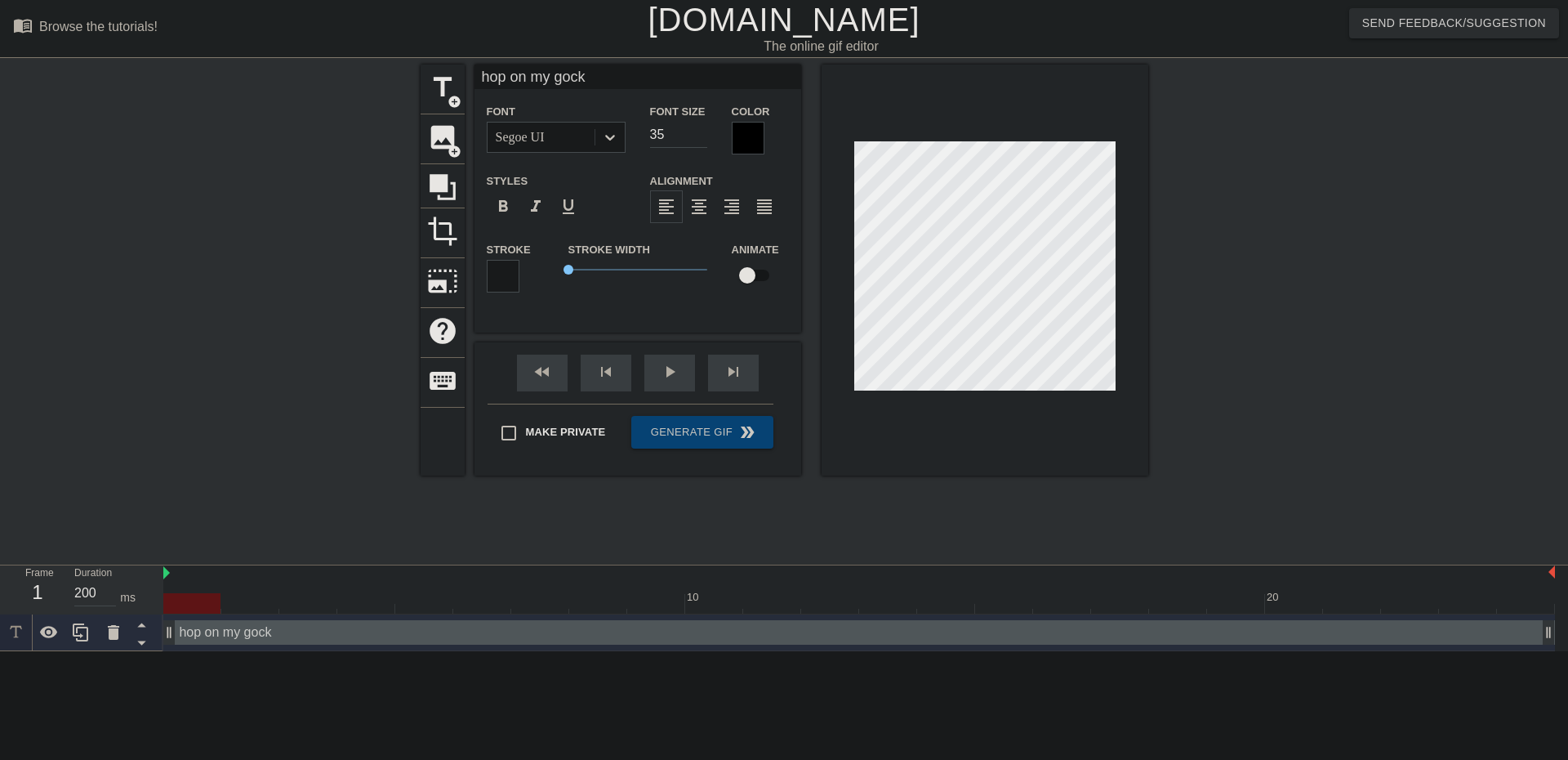
click at [540, 146] on div "Segoe UI" at bounding box center [541, 137] width 107 height 29
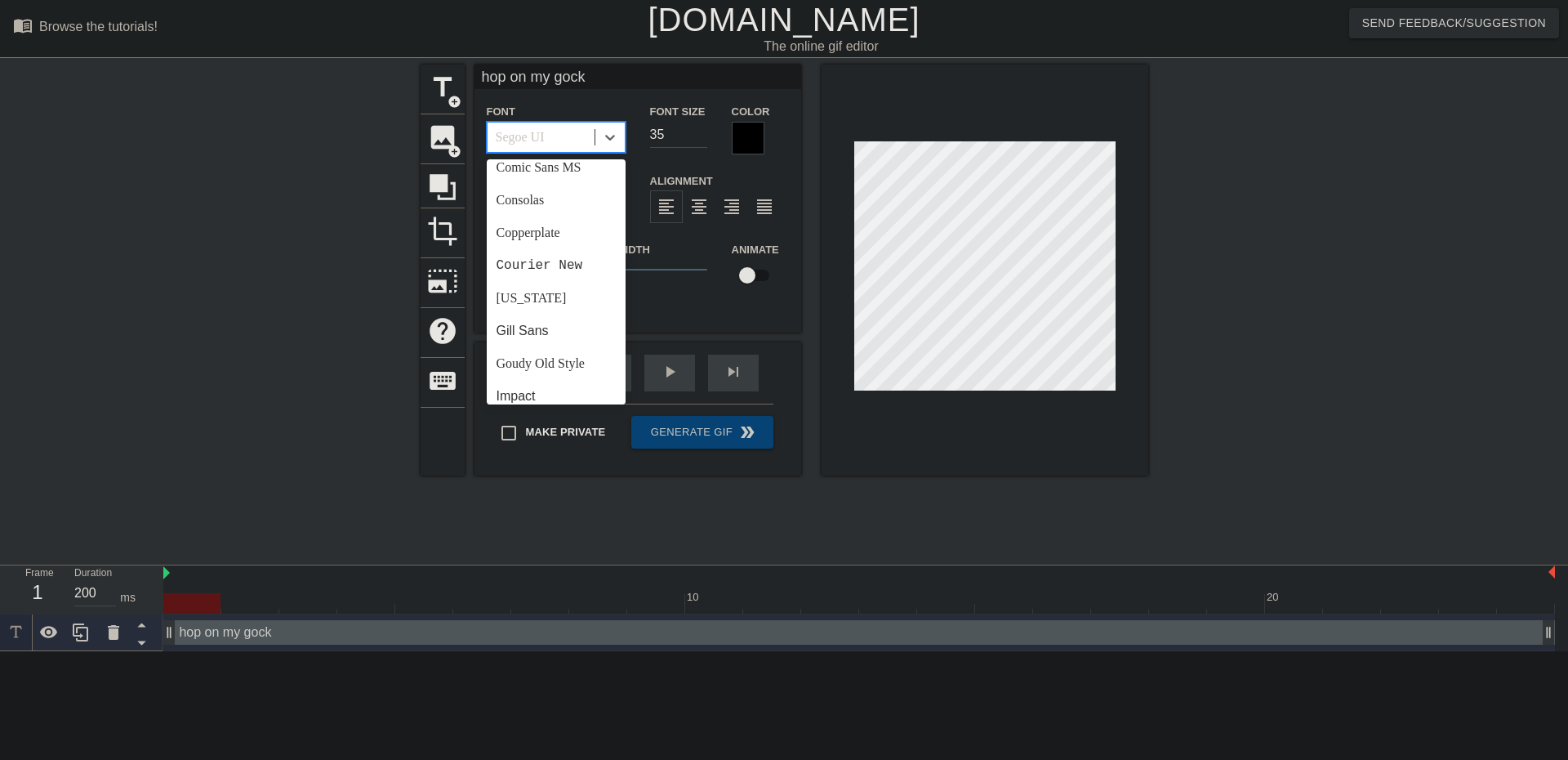
scroll to position [584, 0]
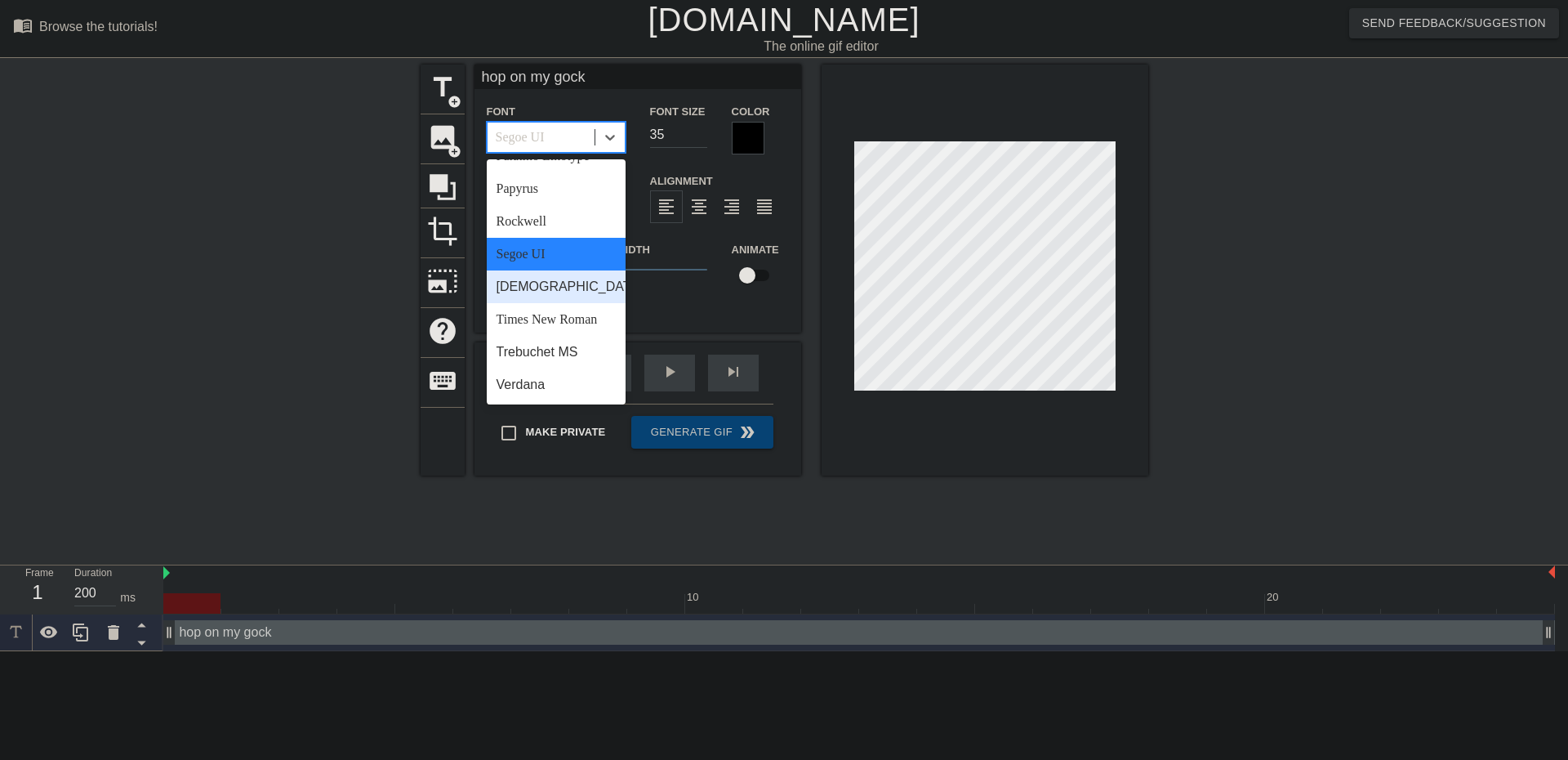
click at [551, 301] on div "[DEMOGRAPHIC_DATA]" at bounding box center [555, 287] width 139 height 33
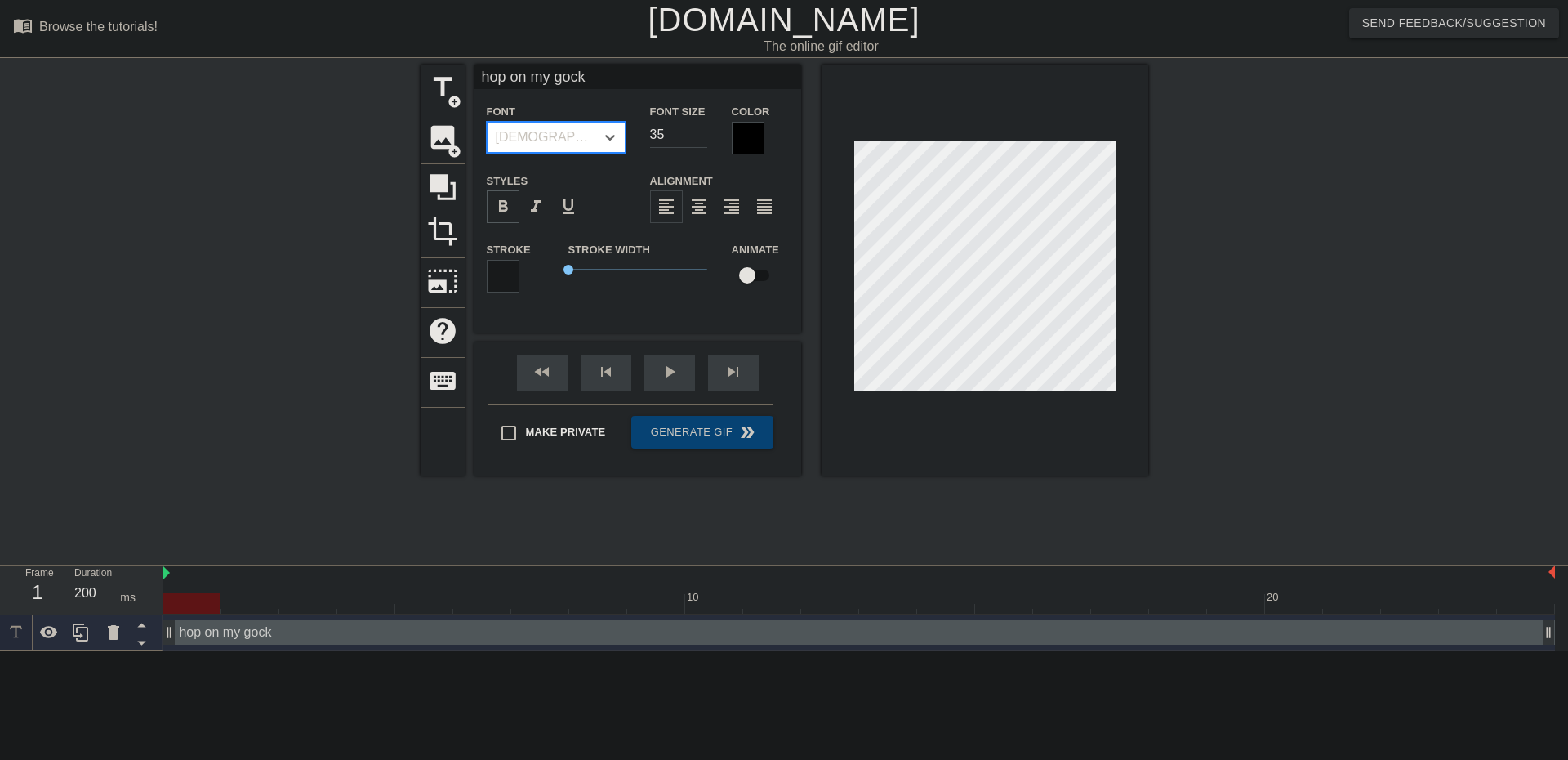
click at [499, 212] on span "format_bold" at bounding box center [503, 207] width 19 height 19
click at [1220, 248] on div "title add_circle image add_circle crop photo_size_select_large help keyboard ho…" at bounding box center [784, 309] width 1568 height 490
click at [1275, 241] on div "title add_circle image add_circle crop photo_size_select_large help keyboard ho…" at bounding box center [784, 309] width 1568 height 490
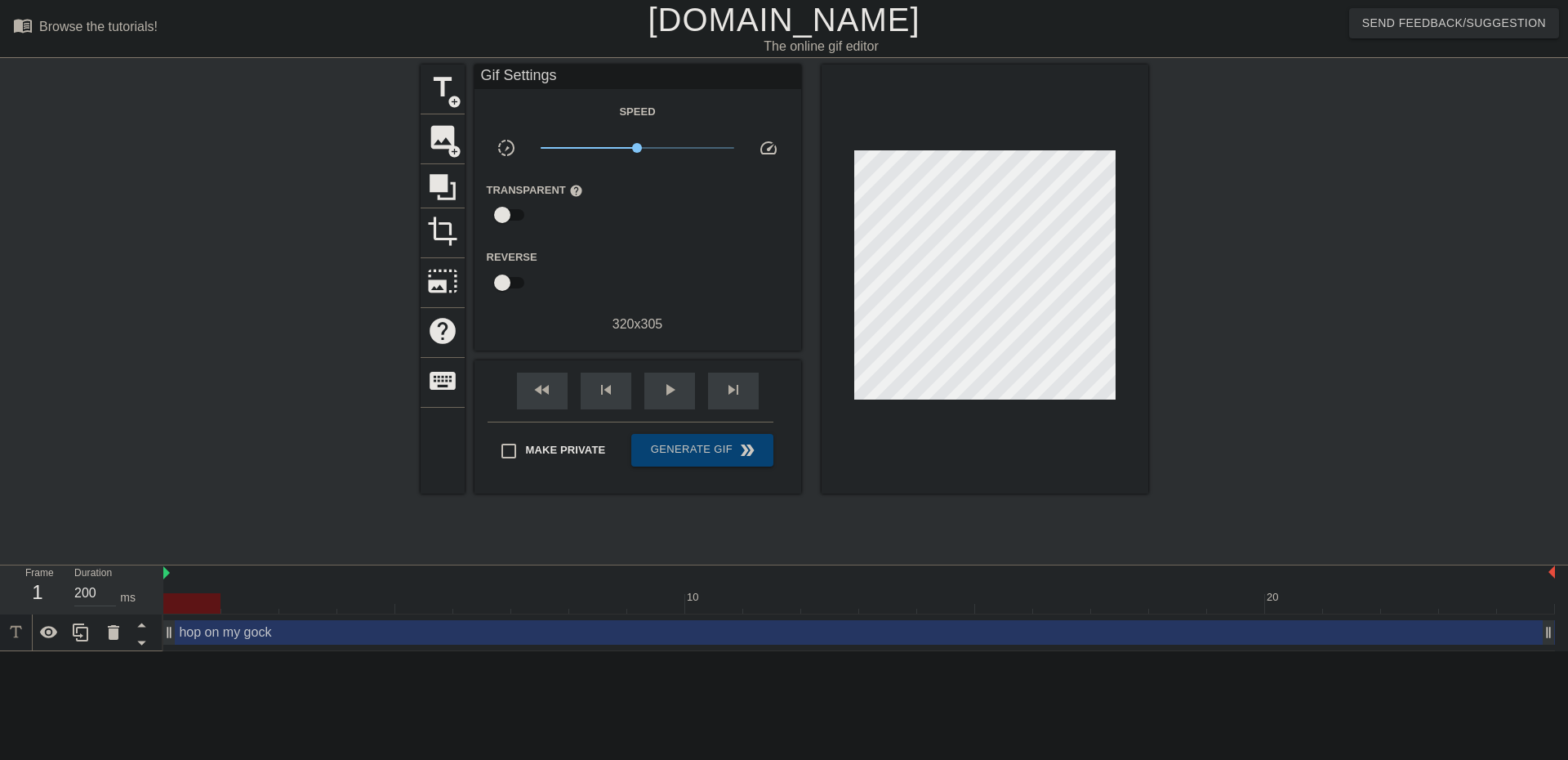
click at [1367, 266] on div "title add_circle image add_circle crop photo_size_select_large help keyboard Gi…" at bounding box center [784, 309] width 1568 height 490
click at [696, 453] on span "Generate Gif double_arrow" at bounding box center [702, 450] width 128 height 19
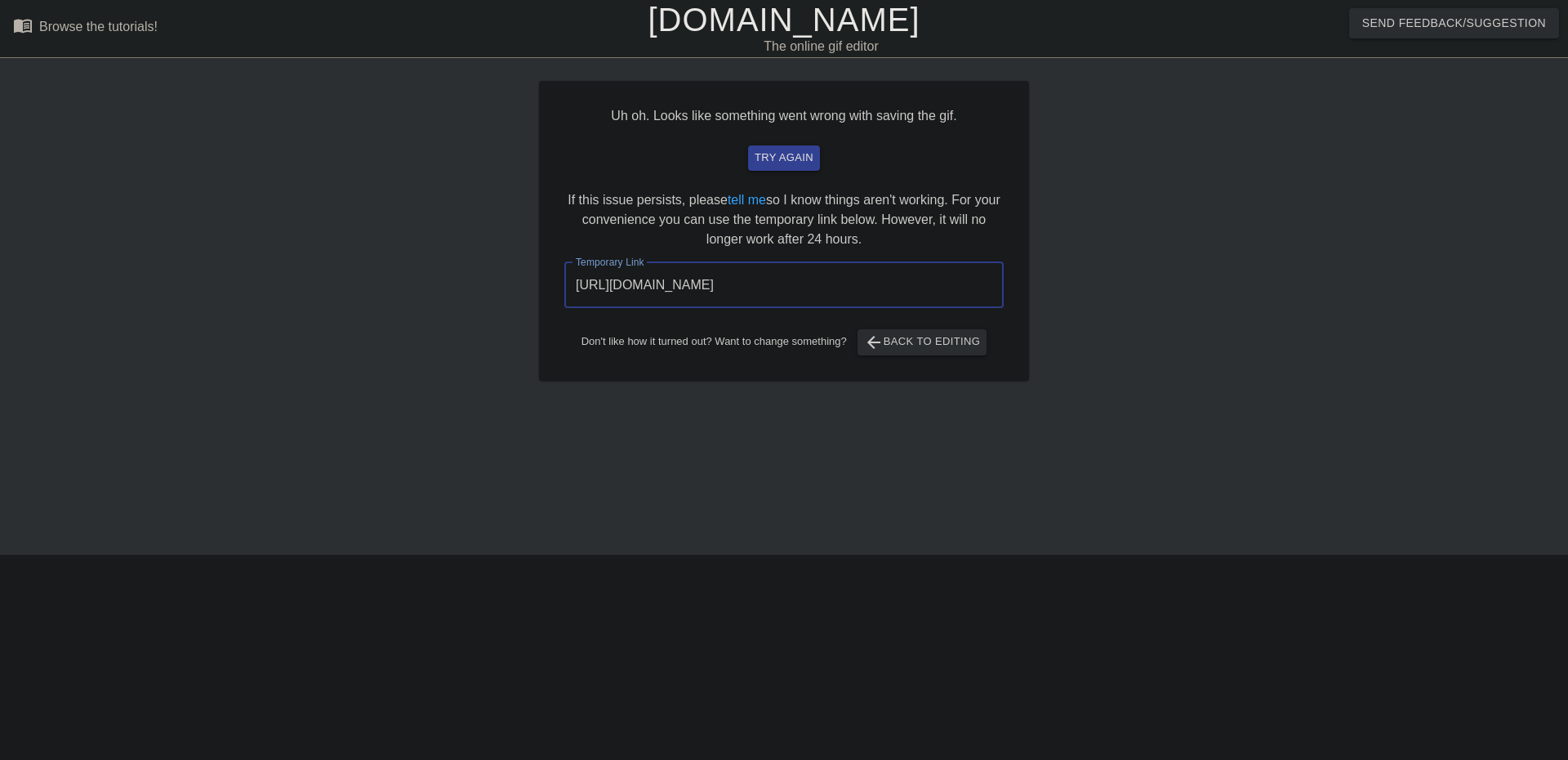
drag, startPoint x: 919, startPoint y: 276, endPoint x: 540, endPoint y: 281, distance: 379.0
click at [540, 281] on div "Uh oh. Looks like something went wrong with saving the gif. try again If this i…" at bounding box center [784, 230] width 490 height 300
